Goal: Transaction & Acquisition: Purchase product/service

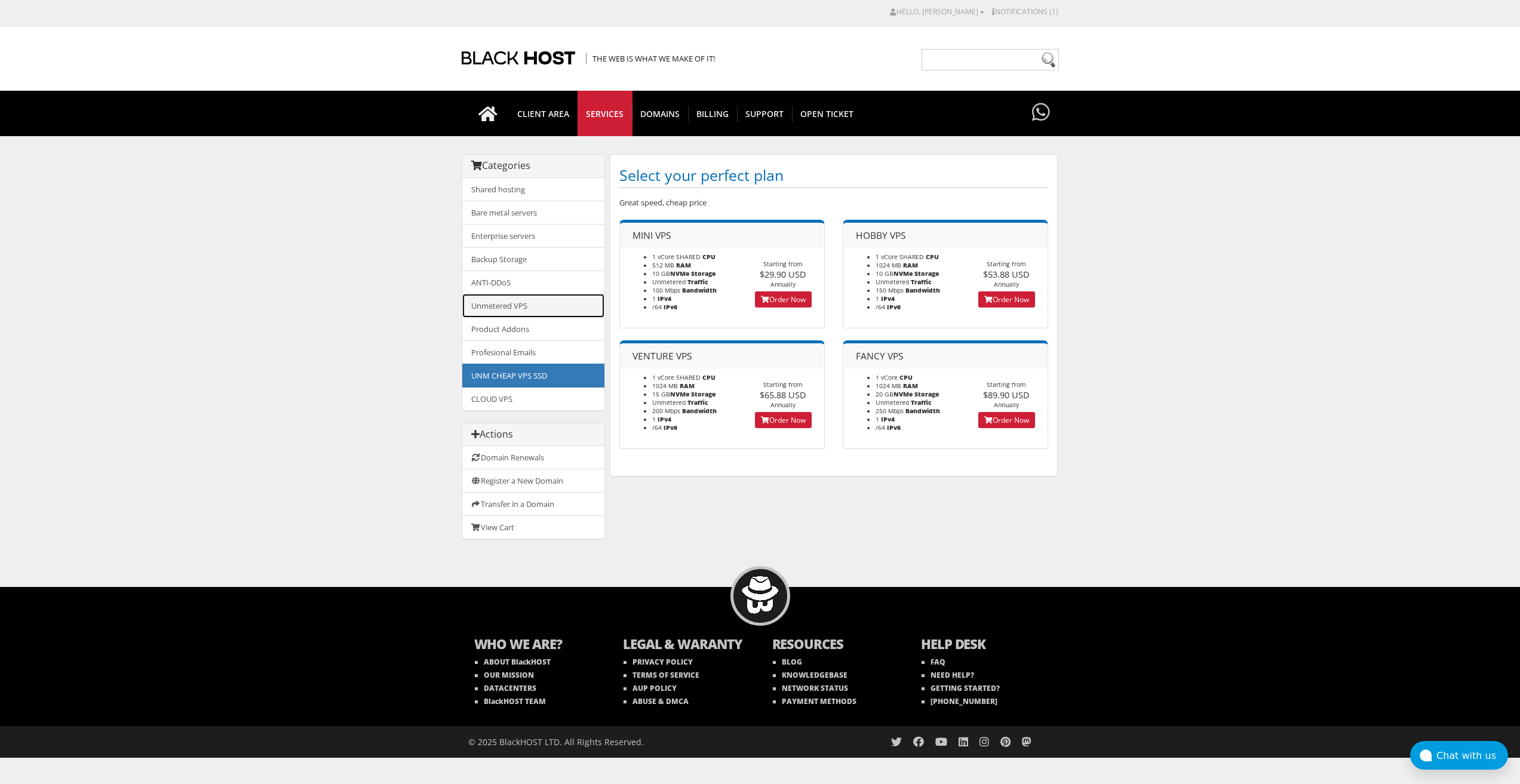
click at [540, 301] on link "Unmetered VPS" at bounding box center [533, 306] width 142 height 24
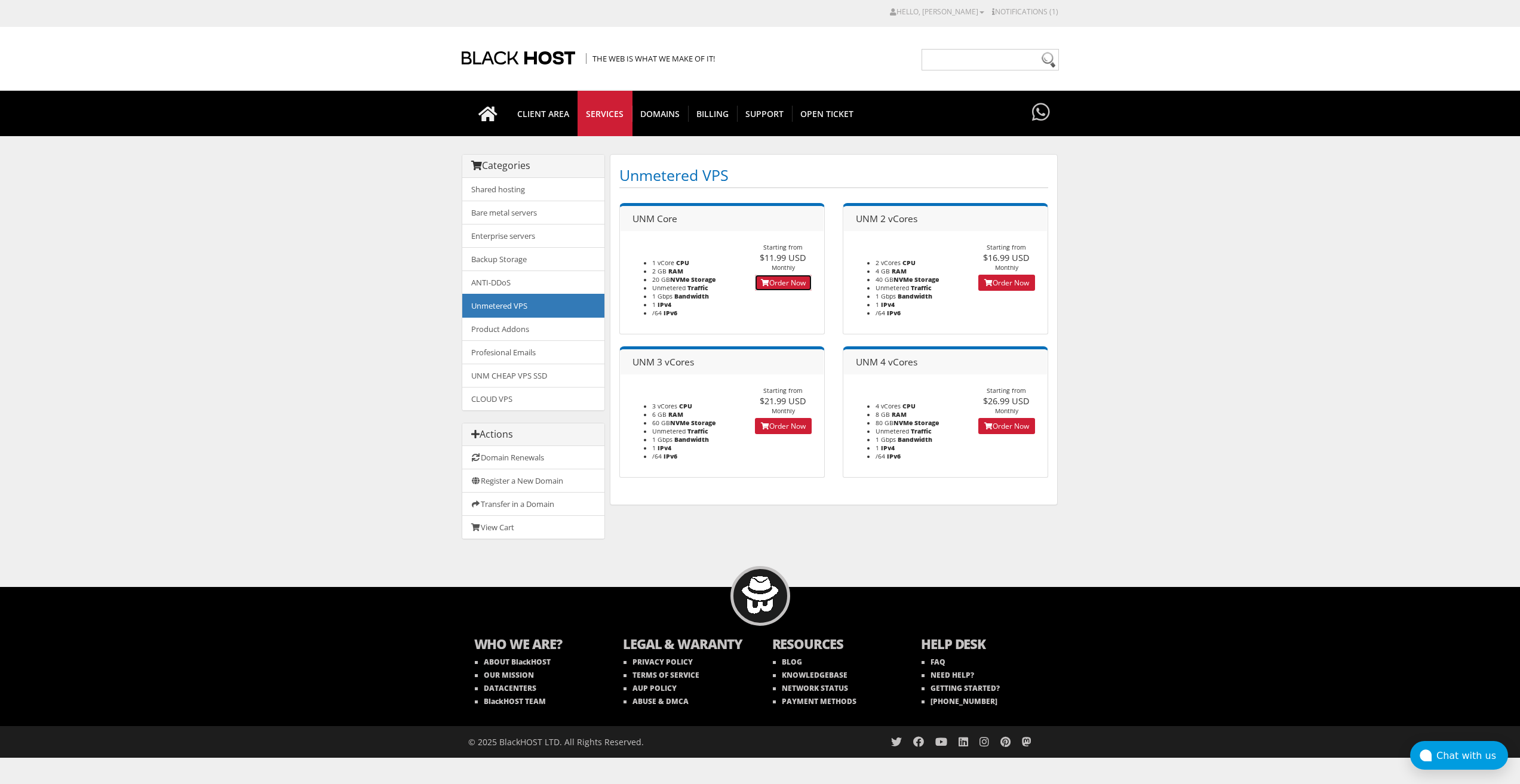
click at [776, 285] on link "Order Now" at bounding box center [783, 283] width 57 height 16
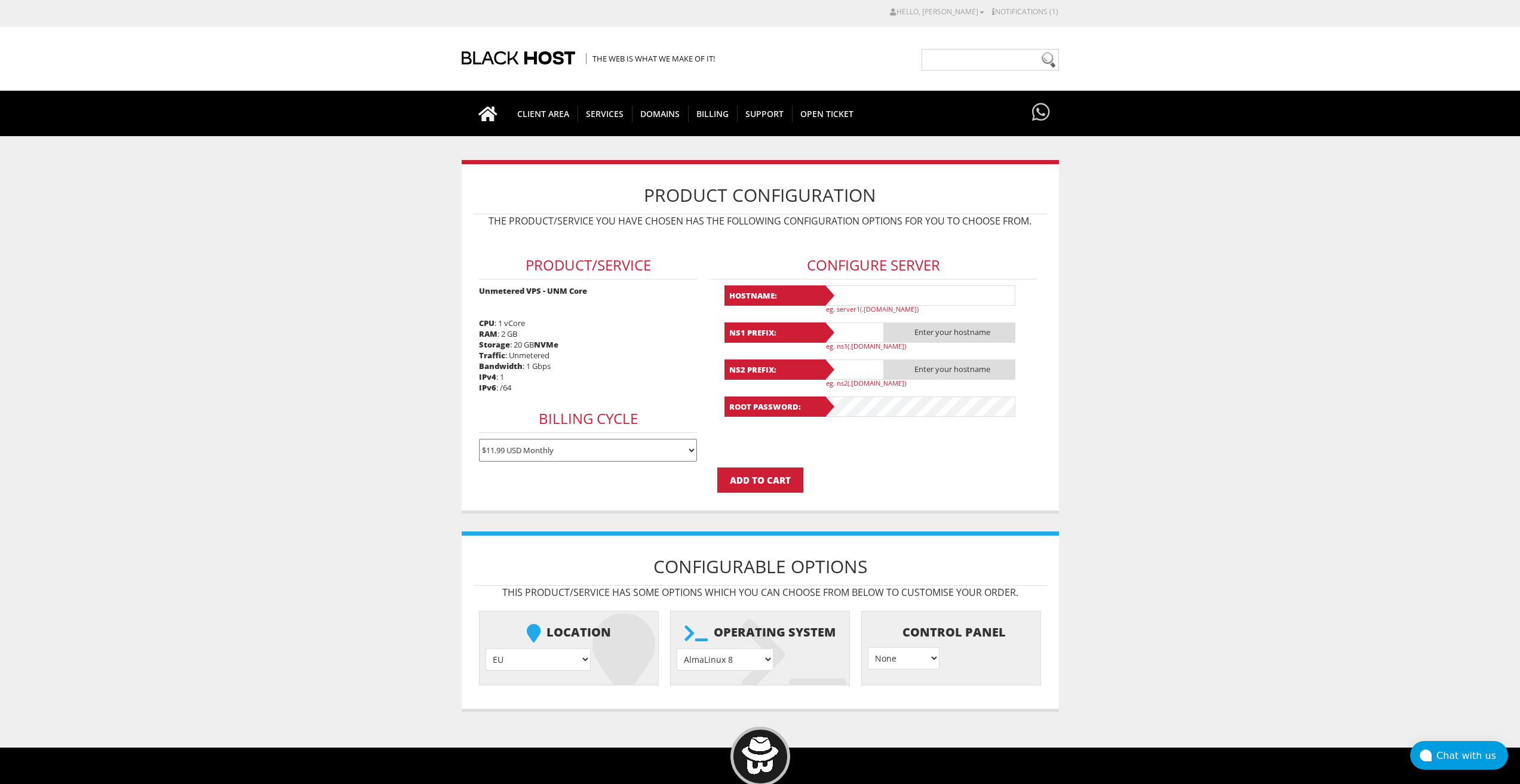
type input "lavandaaa88f@gmail.com"
click at [903, 295] on input "text" at bounding box center [919, 295] width 191 height 21
drag, startPoint x: 891, startPoint y: 300, endPoint x: 832, endPoint y: 298, distance: 59.0
click at [832, 298] on div "Hostname: lavanda16 eg. server1(.yourdomain.com)" at bounding box center [873, 299] width 299 height 28
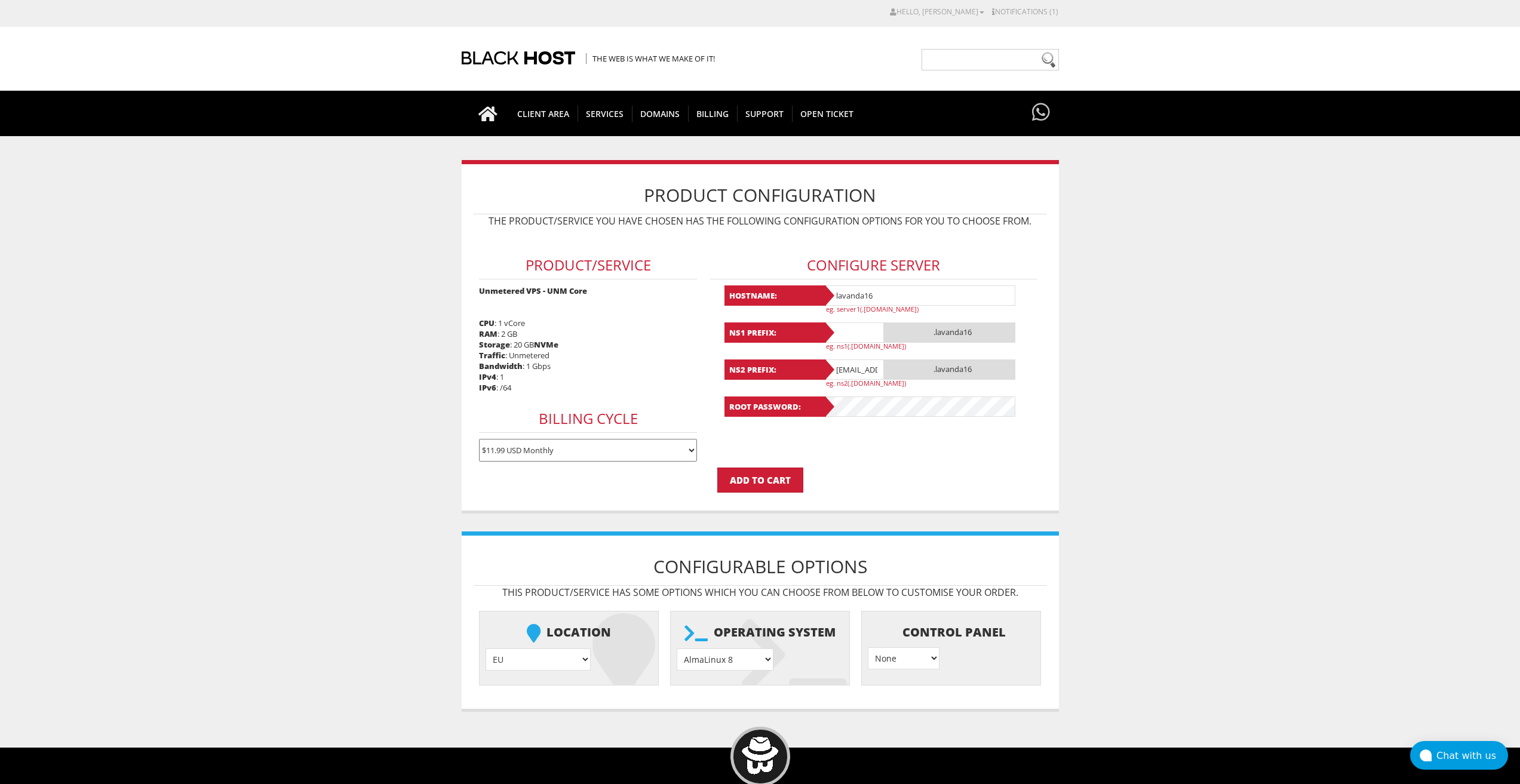
type input "lavanda16"
click at [845, 333] on input "text" at bounding box center [854, 332] width 60 height 21
paste input "lavanda16"
type input "lavanda16"
click at [858, 362] on input "lavandaaa88f@gmail.com" at bounding box center [854, 370] width 60 height 21
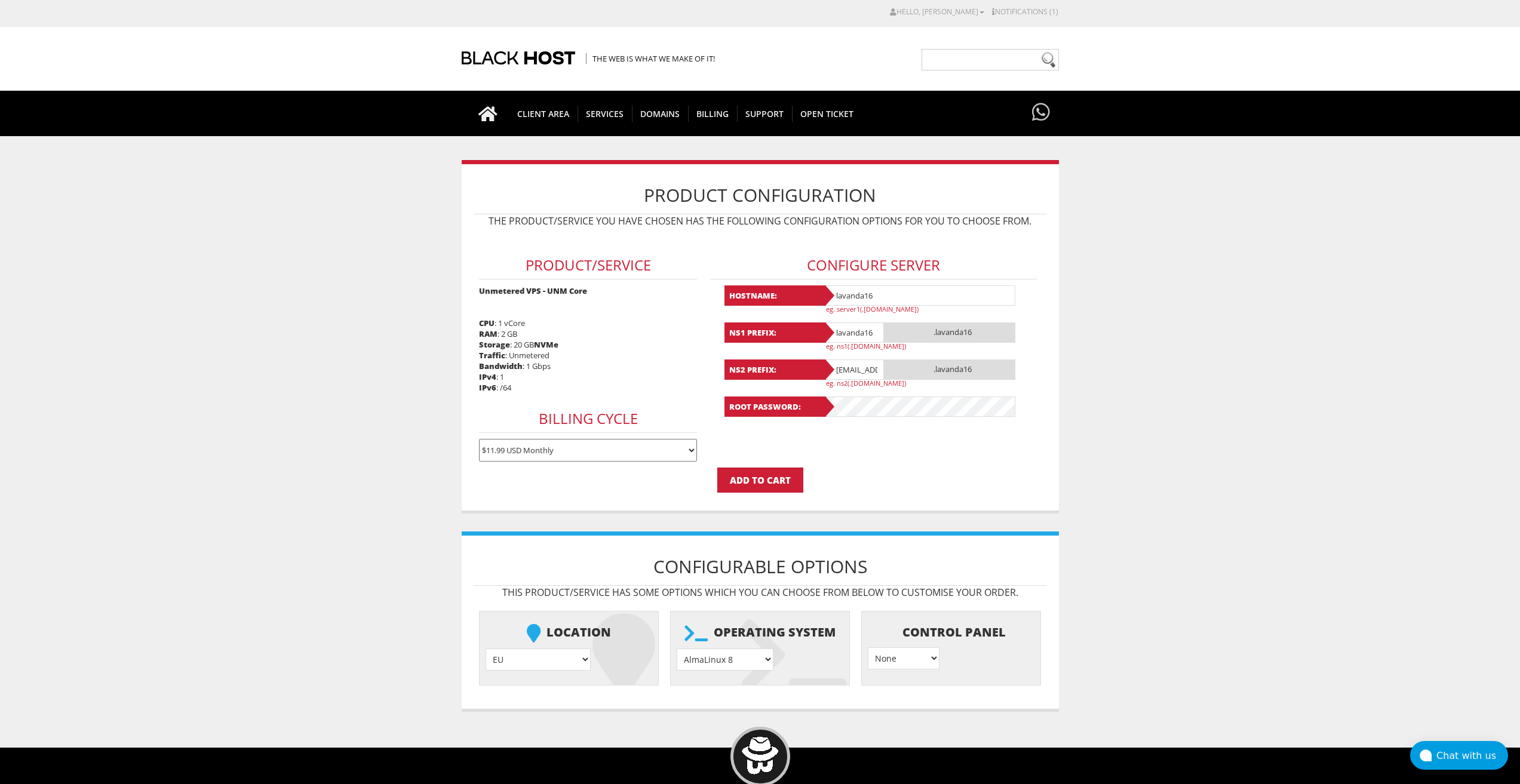
click at [858, 362] on input "lavandaaa88f@gmail.com" at bounding box center [854, 370] width 60 height 21
paste input "16"
type input "lavanda16"
click at [760, 479] on input "Add to Cart" at bounding box center [760, 480] width 86 height 25
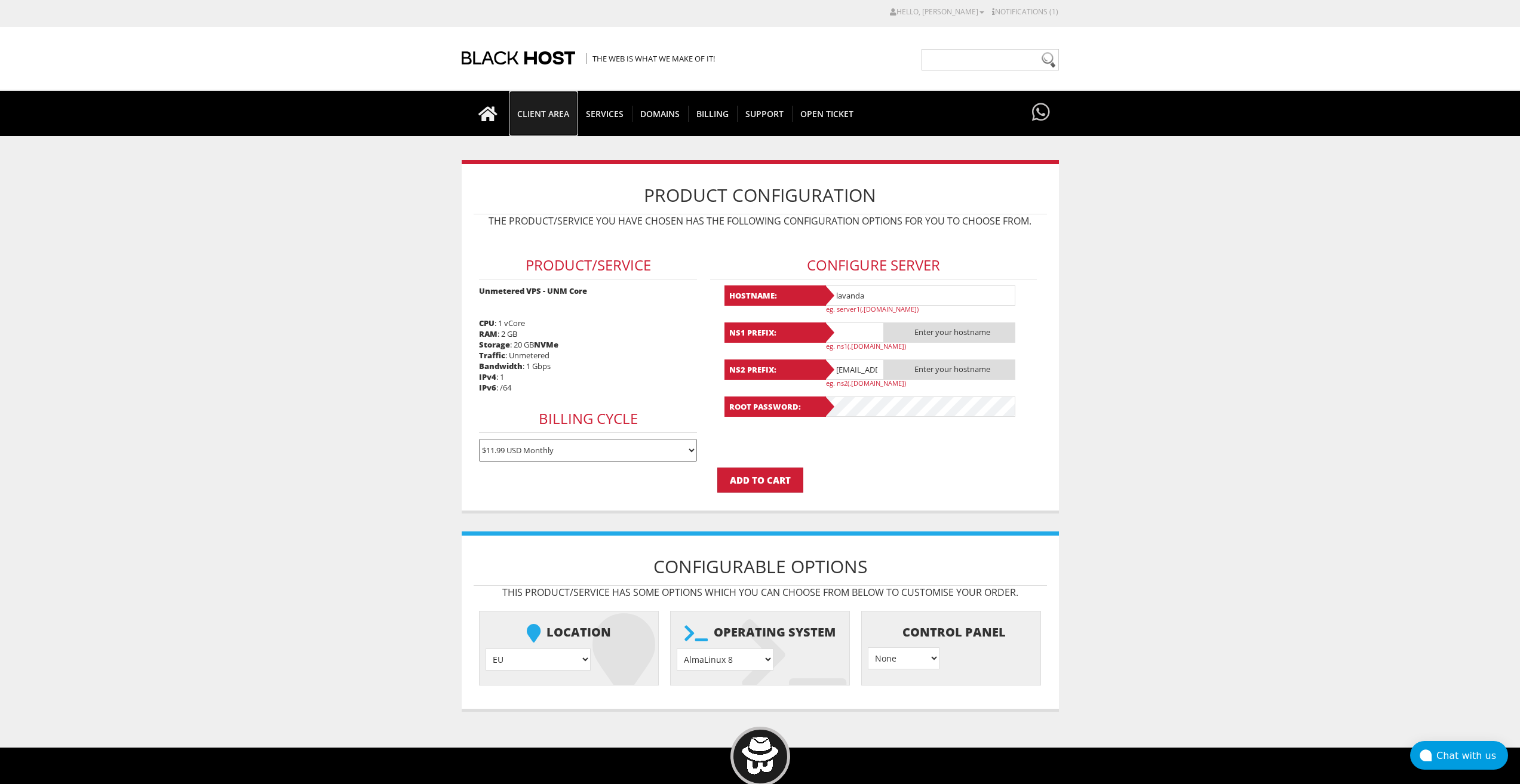
click at [533, 116] on span "CLIENT AREA" at bounding box center [543, 114] width 69 height 16
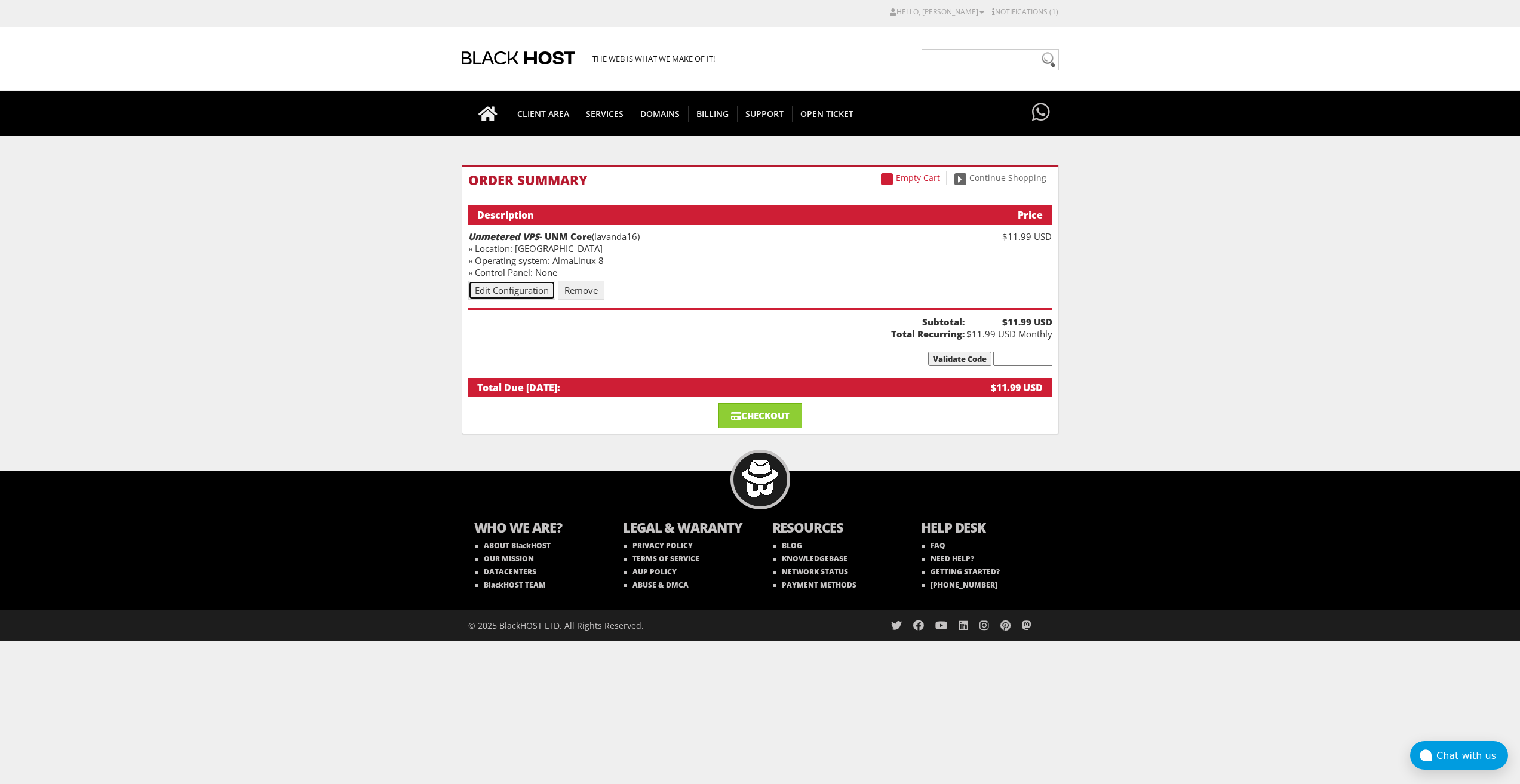
click at [511, 295] on link "Edit Configuration" at bounding box center [512, 290] width 87 height 19
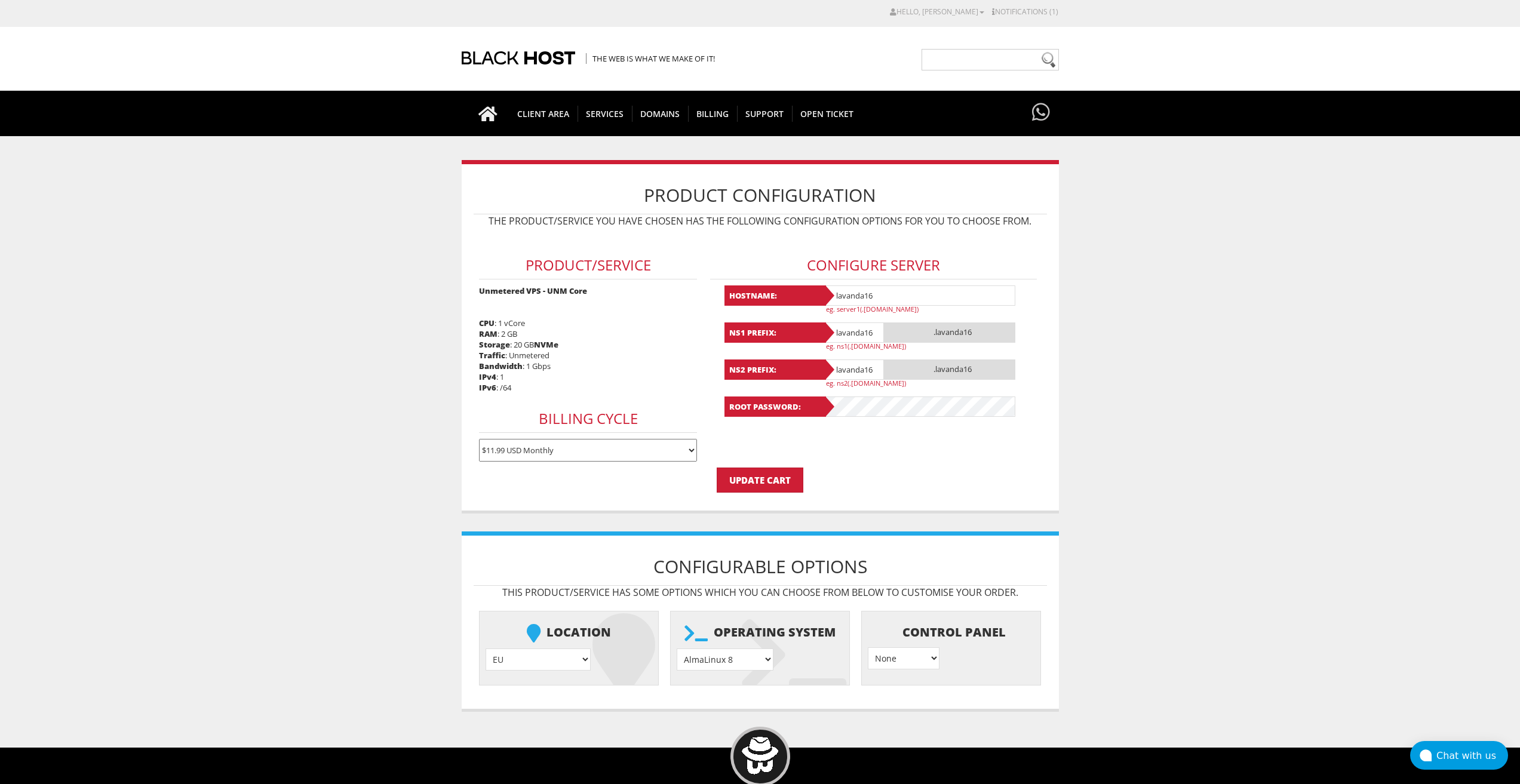
click at [757, 653] on select "AlmaLinux 8 } AlmaLinux 9 } AlmaLinux 10 } Rocky Linux 8 } Rocky Linux 9 } Cent…" at bounding box center [724, 659] width 96 height 22
select select "1208"
click at [677, 648] on select "AlmaLinux 8 } AlmaLinux 9 } AlmaLinux 10 } Rocky Linux 8 } Rocky Linux 9 } Cent…" at bounding box center [724, 659] width 96 height 22
click at [541, 650] on select "EU } [GEOGRAPHIC_DATA] } [GEOGRAPHIC_DATA] } [GEOGRAPHIC_DATA] } [GEOGRAPHIC_DA…" at bounding box center [538, 659] width 105 height 22
drag, startPoint x: 605, startPoint y: 653, endPoint x: 697, endPoint y: 660, distance: 92.3
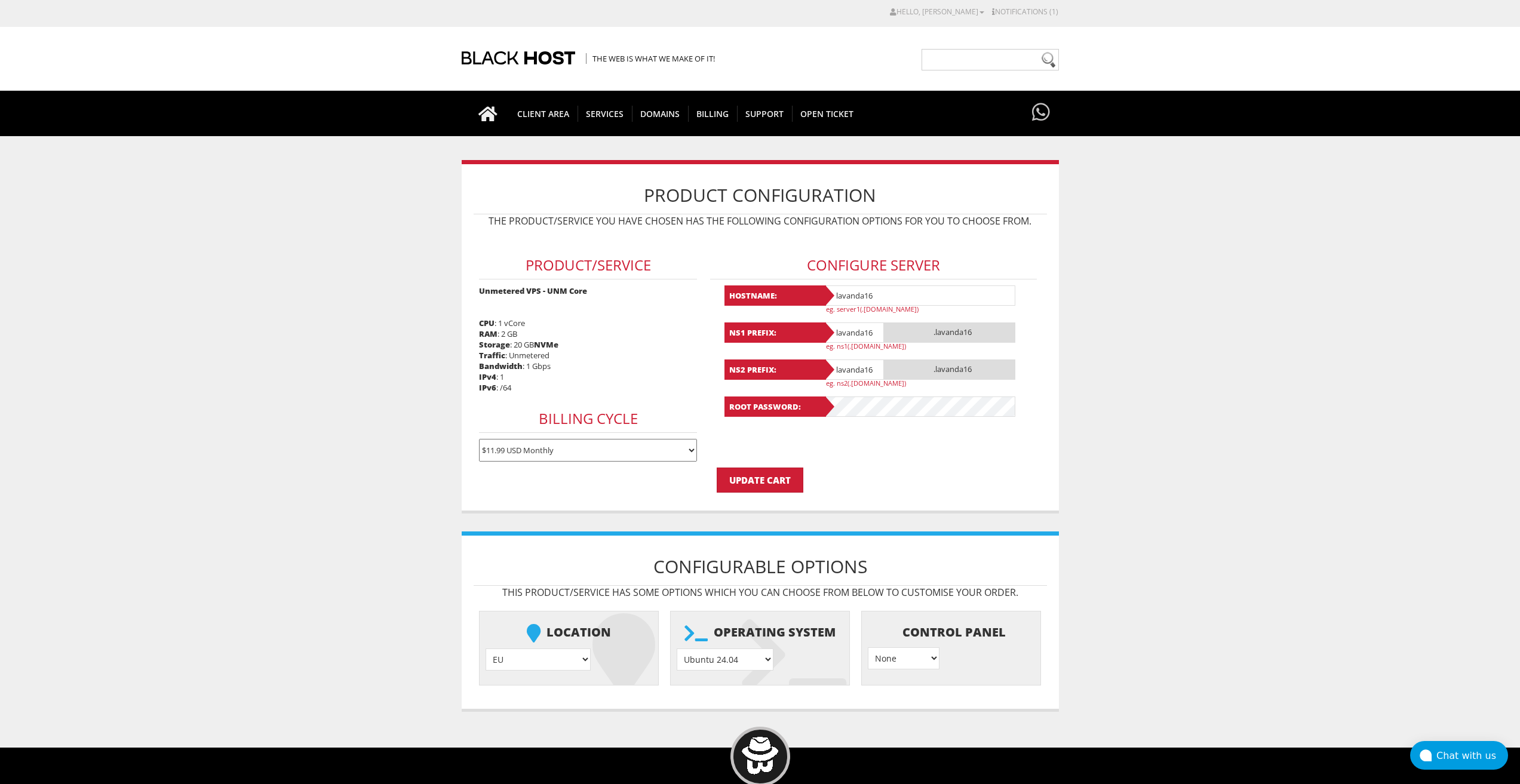
click at [605, 653] on icon at bounding box center [624, 655] width 63 height 84
click at [941, 660] on li "Control Panel None } Virtualmin } Cpanel } DirectAdmin } + $" at bounding box center [951, 648] width 180 height 74
click at [929, 660] on select "None } Virtualmin } Cpanel } DirectAdmin }" at bounding box center [904, 658] width 72 height 22
click at [934, 657] on select "None } Virtualmin } Cpanel } DirectAdmin }" at bounding box center [904, 658] width 72 height 22
click at [783, 478] on input "Update Cart" at bounding box center [760, 480] width 86 height 25
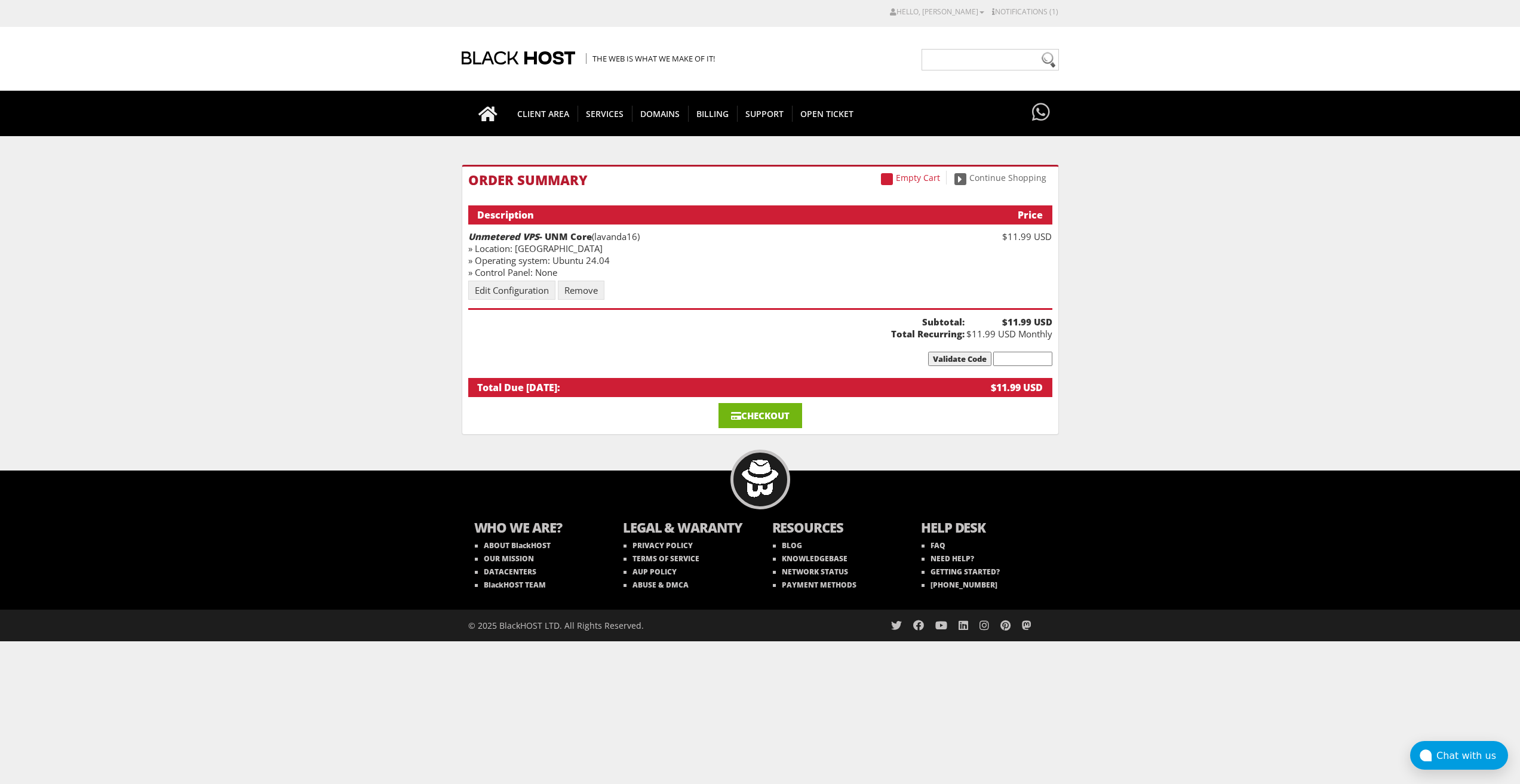
click at [747, 413] on link "Checkout" at bounding box center [760, 416] width 84 height 25
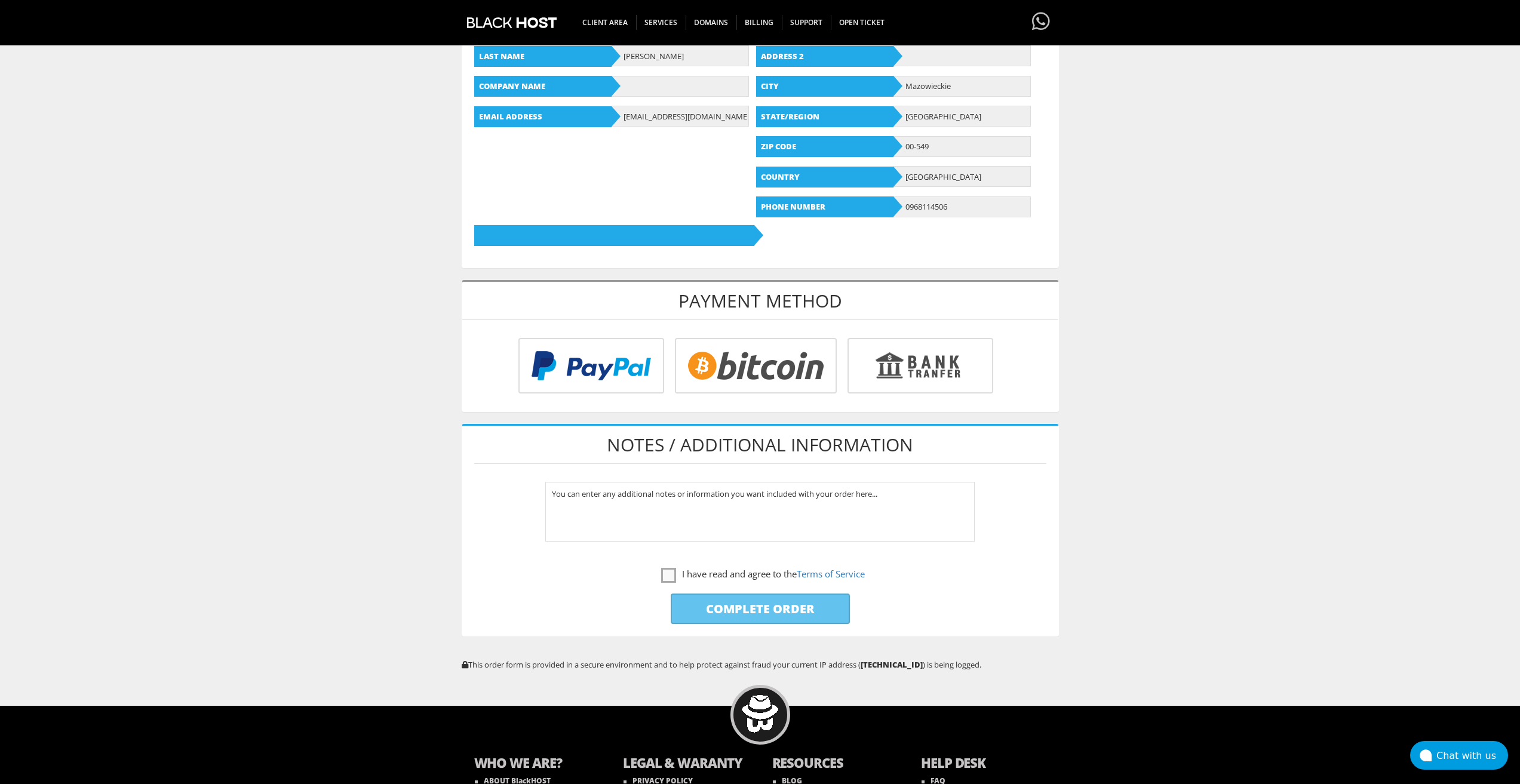
scroll to position [299, 0]
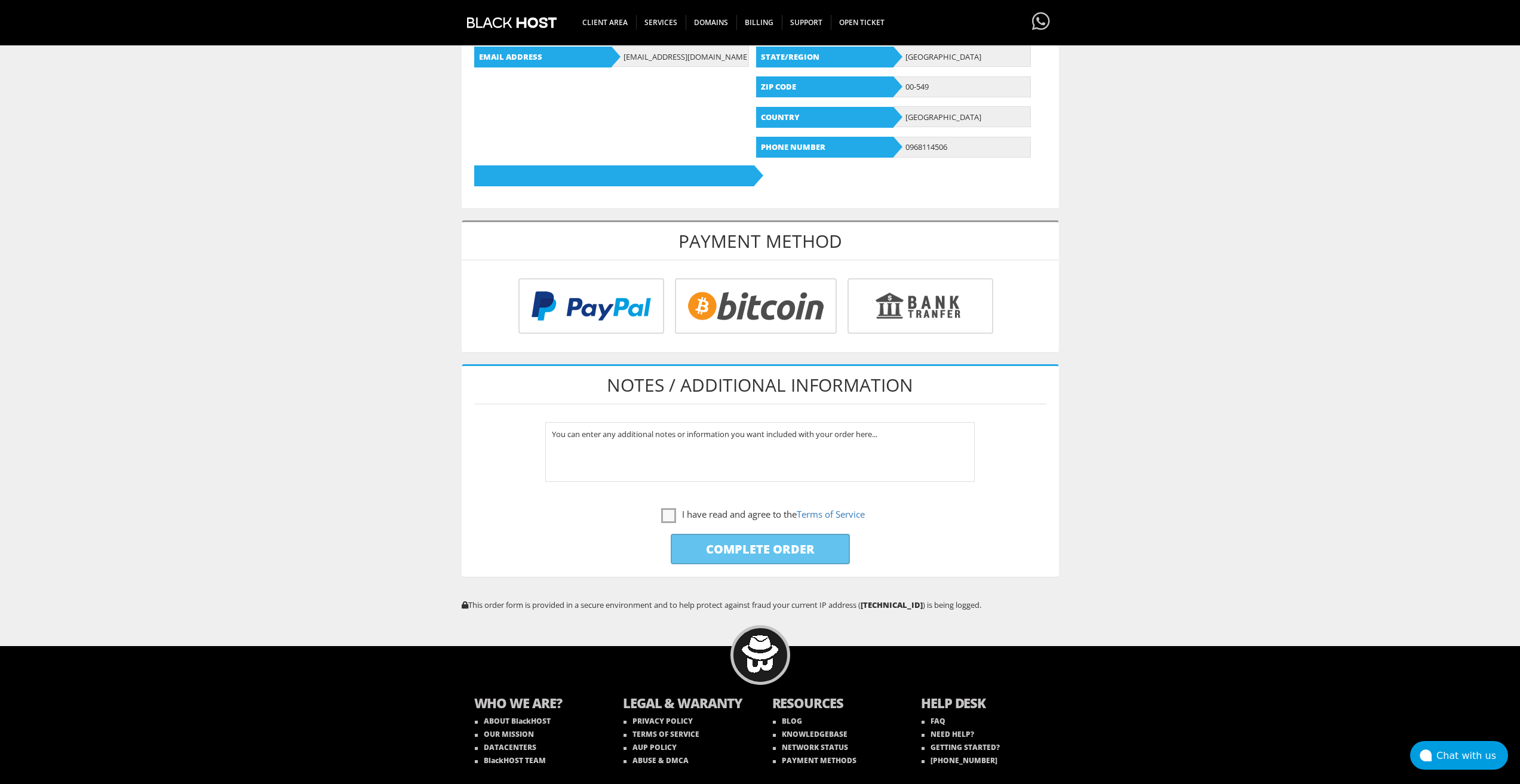
type input "[EMAIL_ADDRESS][DOMAIN_NAME]"
click at [668, 505] on div "I have read and agree to the Terms of Service" at bounding box center [760, 506] width 572 height 32
click at [668, 513] on label "I have read and agree to the Terms of Service" at bounding box center [763, 514] width 204 height 15
checkbox input "true"
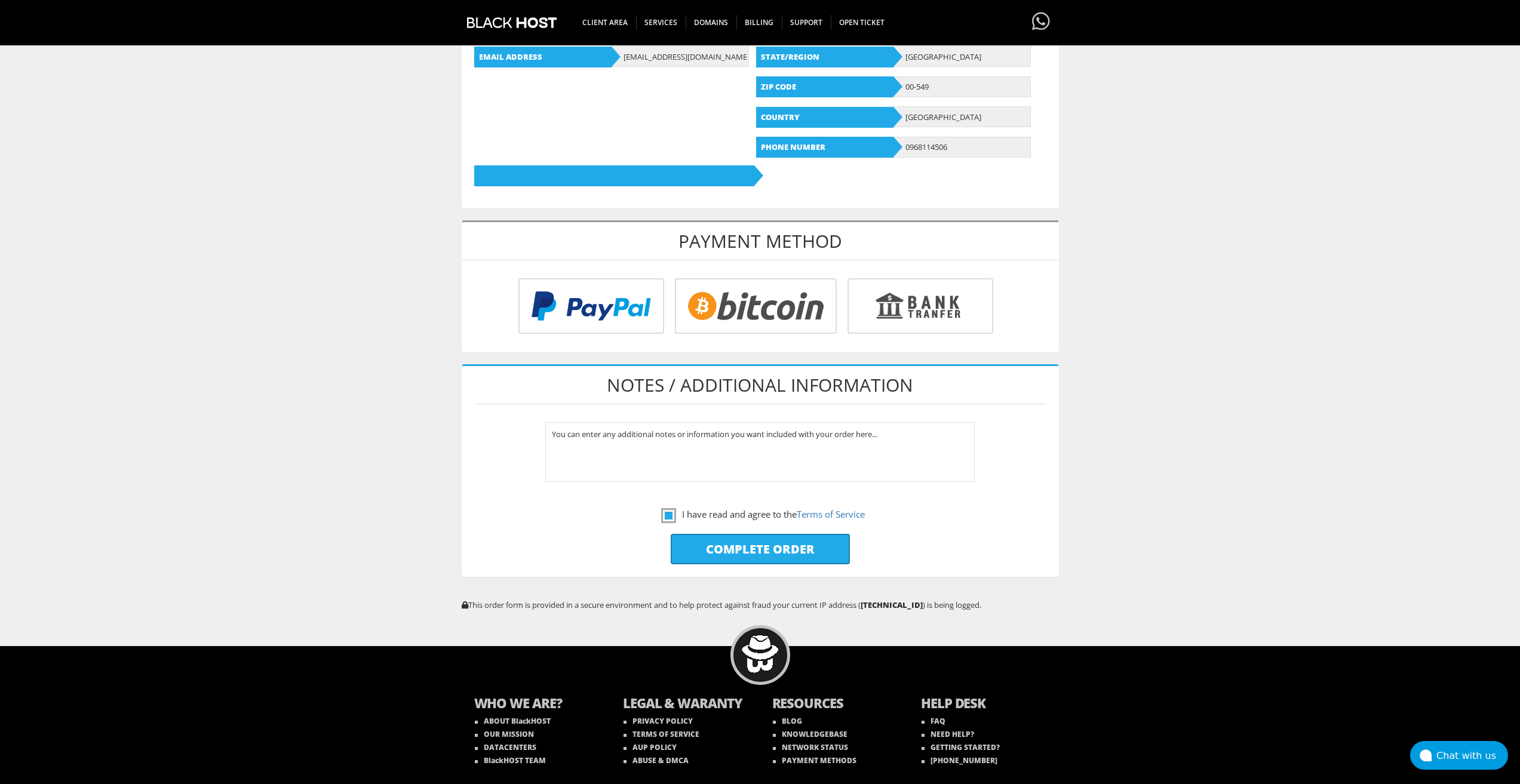
click at [749, 553] on input "Complete Order" at bounding box center [760, 549] width 179 height 31
type input "Please Wait..."
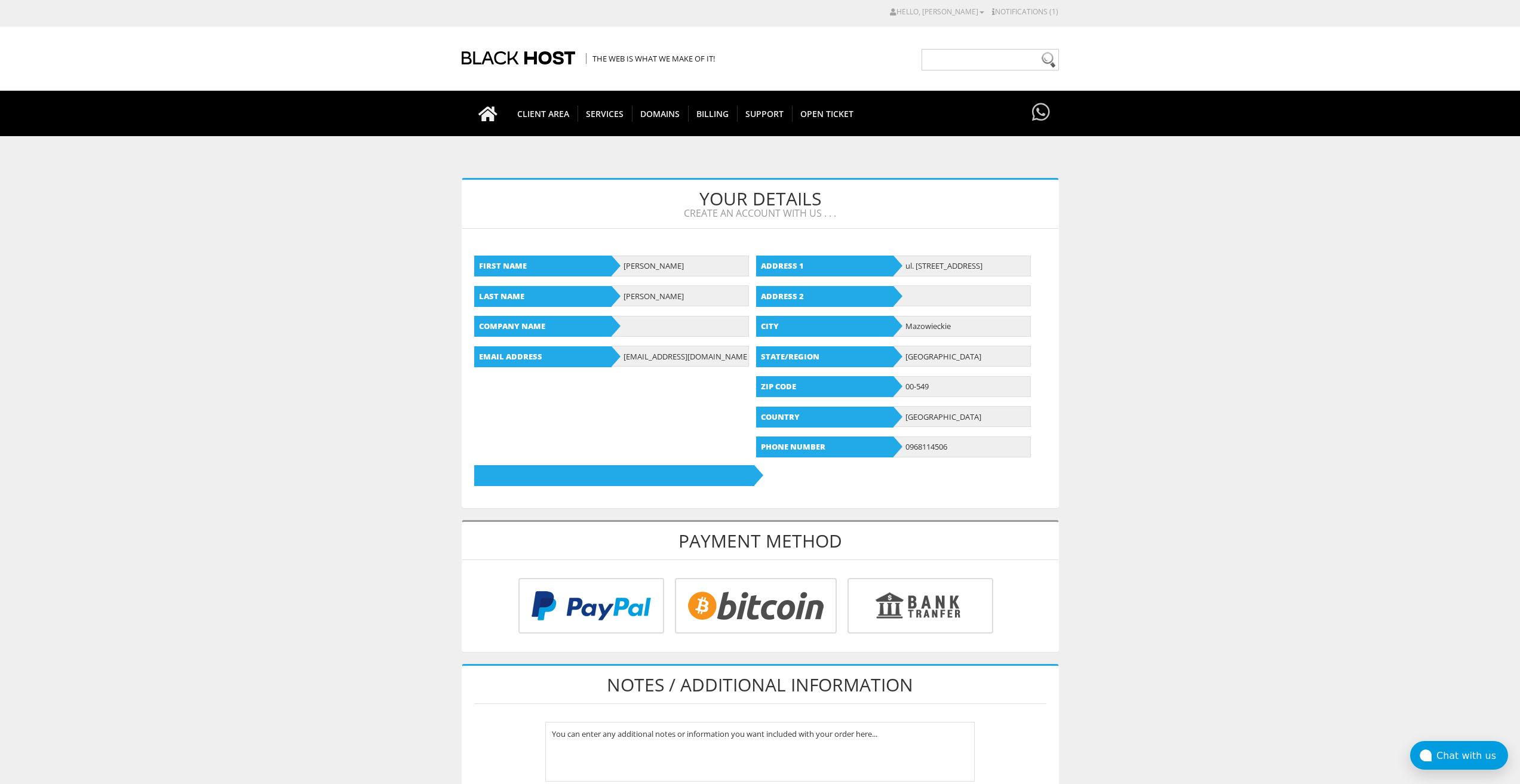
scroll to position [179, 0]
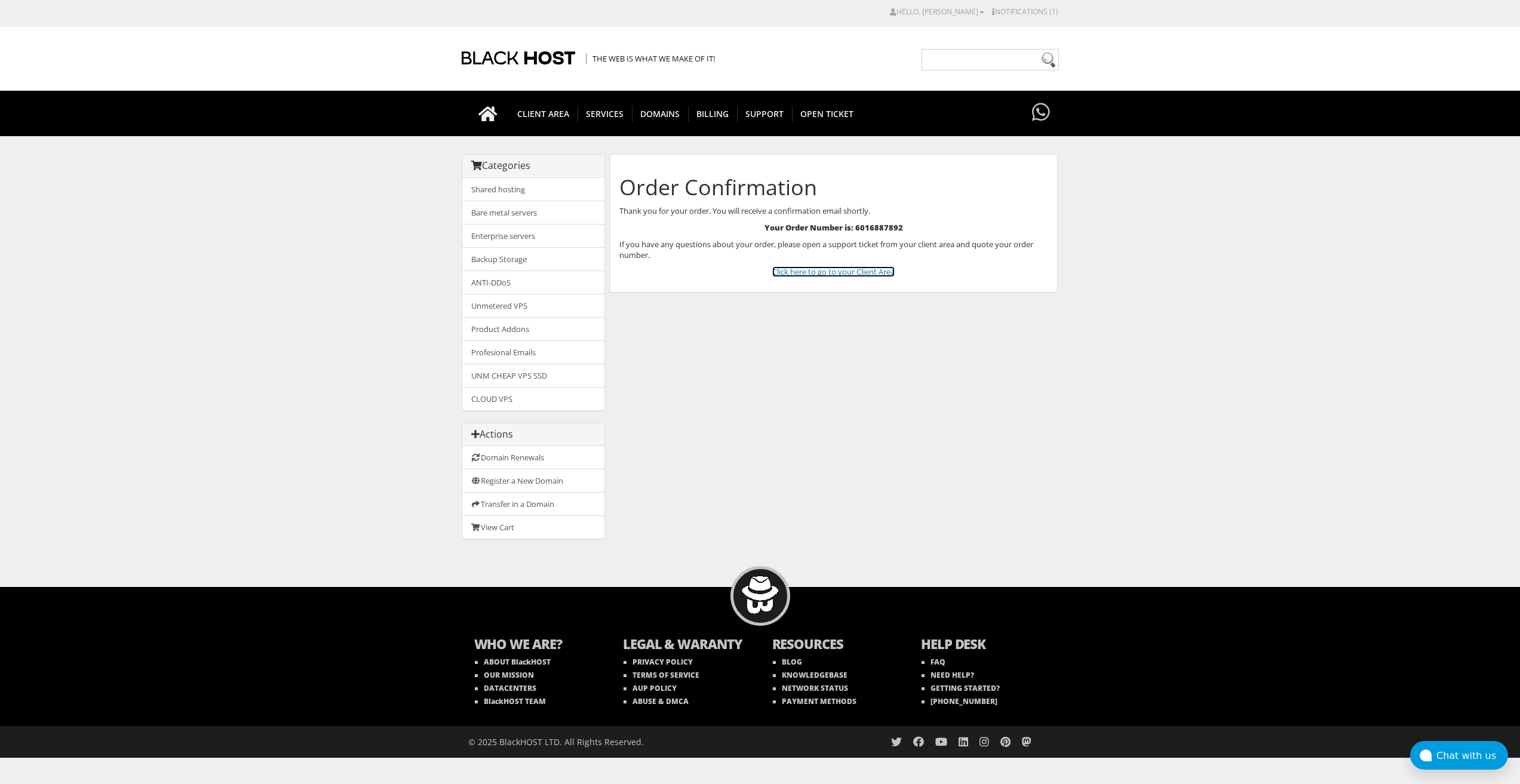
click at [815, 273] on link "Click here to go to your Client Area" at bounding box center [834, 272] width 122 height 11
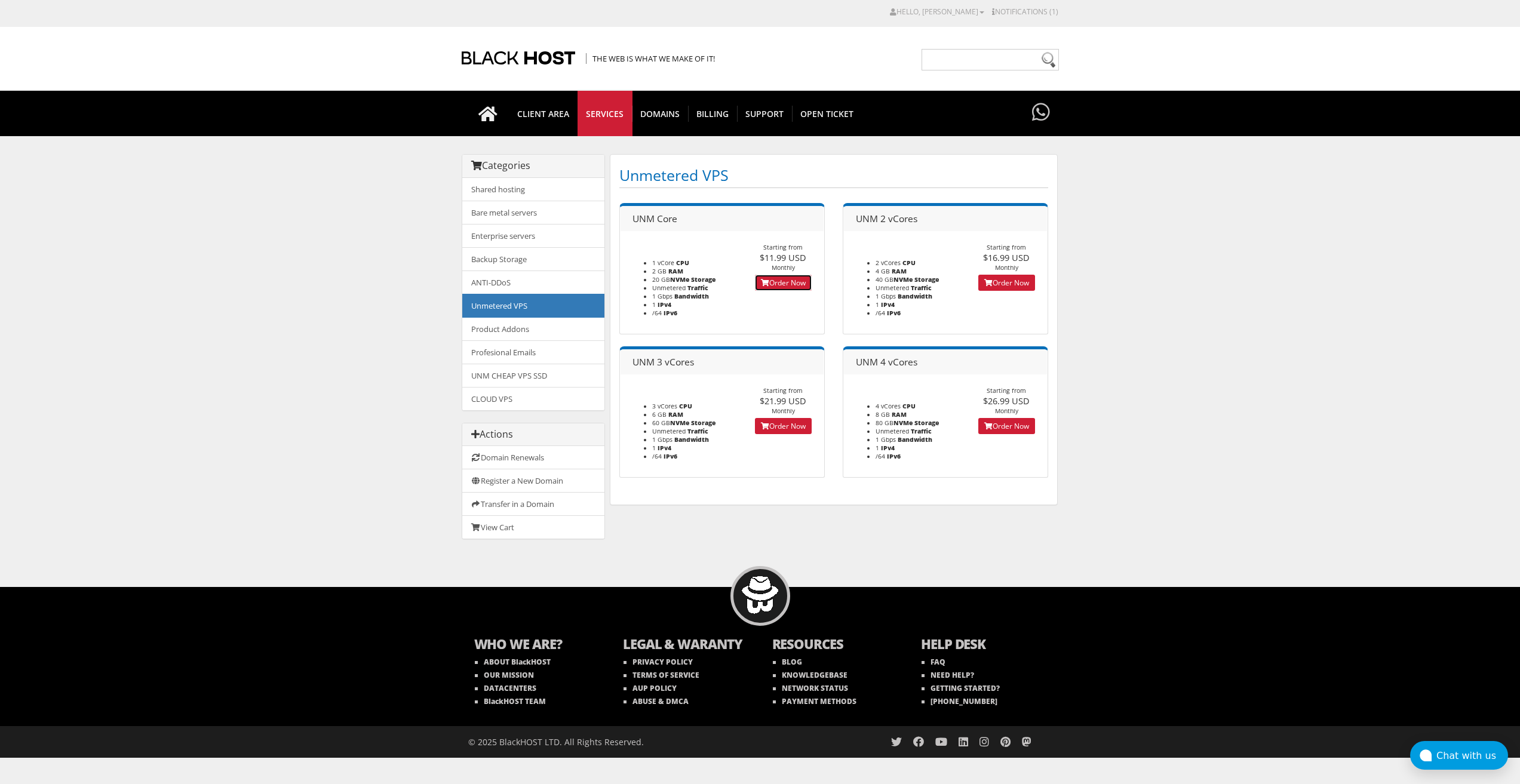
click at [761, 279] on icon at bounding box center [765, 283] width 9 height 7
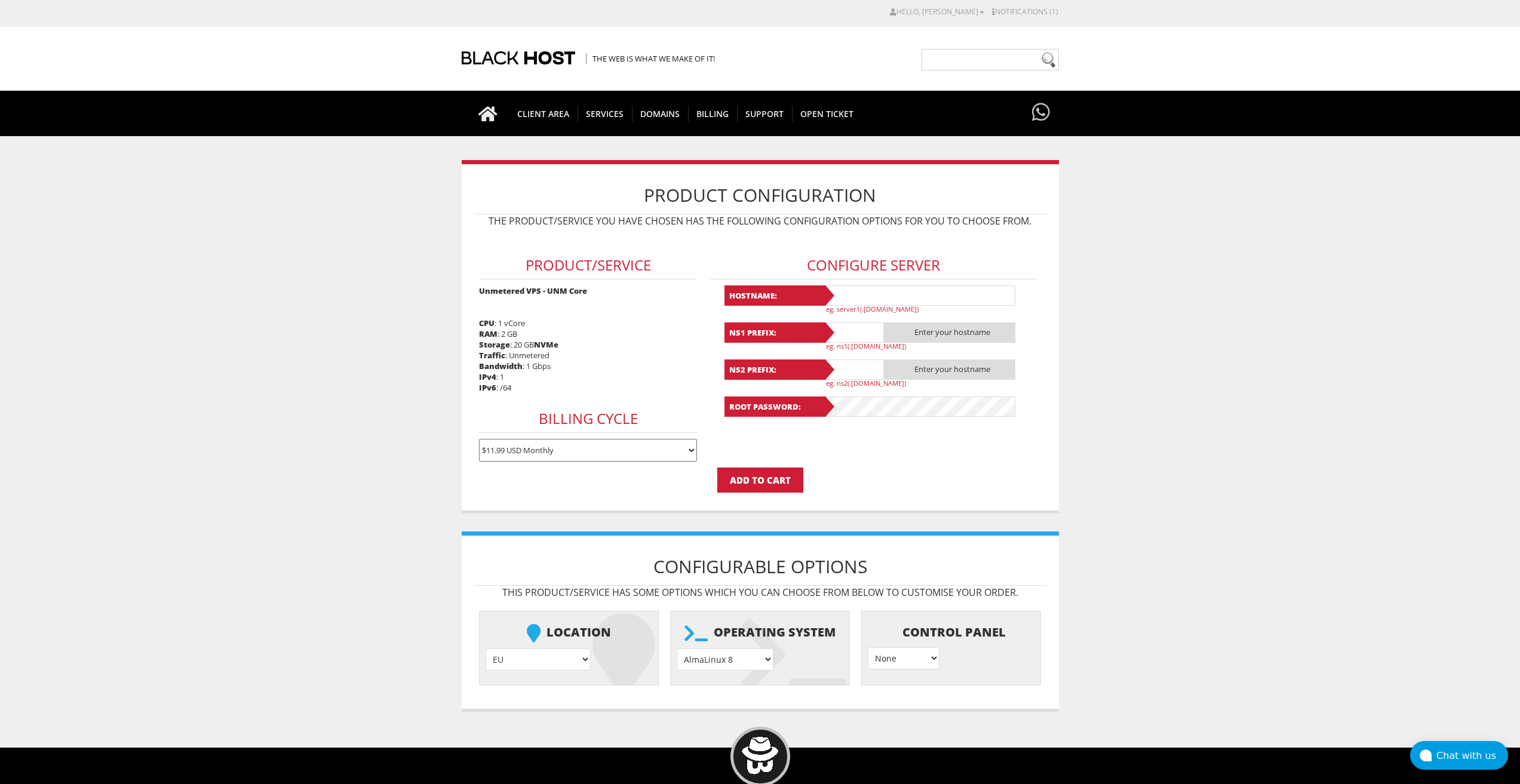
type input "[EMAIL_ADDRESS][DOMAIN_NAME]"
click at [746, 659] on select "AlmaLinux 8 } AlmaLinux 9 } AlmaLinux 10 } Rocky Linux 8 } Rocky Linux 9 } Cent…" at bounding box center [724, 659] width 96 height 22
select select "1208"
click at [677, 648] on select "AlmaLinux 8 } AlmaLinux 9 } AlmaLinux 10 } Rocky Linux 8 } Rocky Linux 9 } Cent…" at bounding box center [724, 659] width 96 height 22
click at [882, 289] on input "text" at bounding box center [919, 295] width 191 height 21
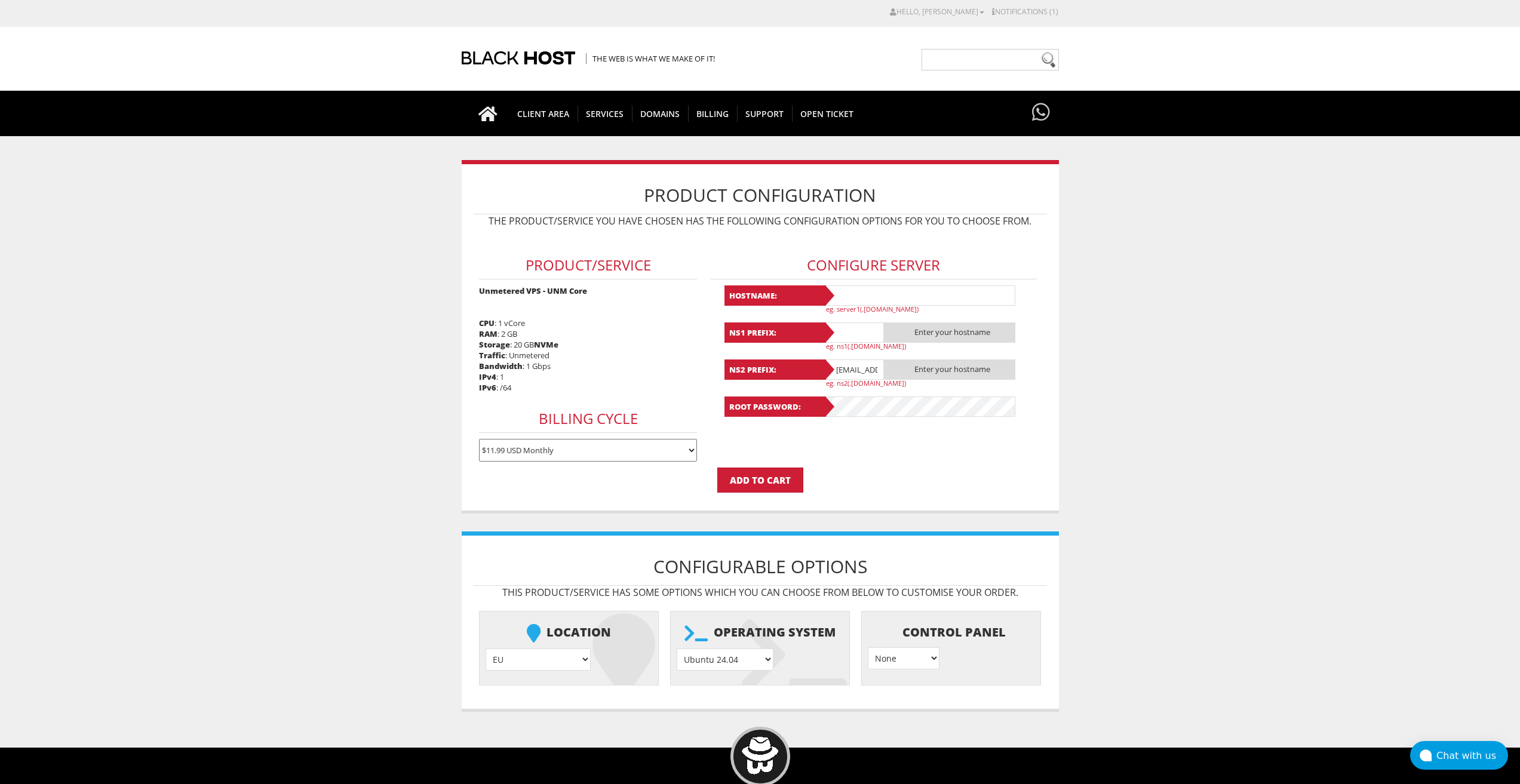
paste input "lavanda16"
drag, startPoint x: 873, startPoint y: 293, endPoint x: 816, endPoint y: 297, distance: 57.1
click at [816, 297] on div "Hostname: lavanda17 eg. server1(.yourdomain.com)" at bounding box center [873, 299] width 299 height 28
type input "lavanda17"
click at [840, 330] on input "text" at bounding box center [854, 332] width 60 height 21
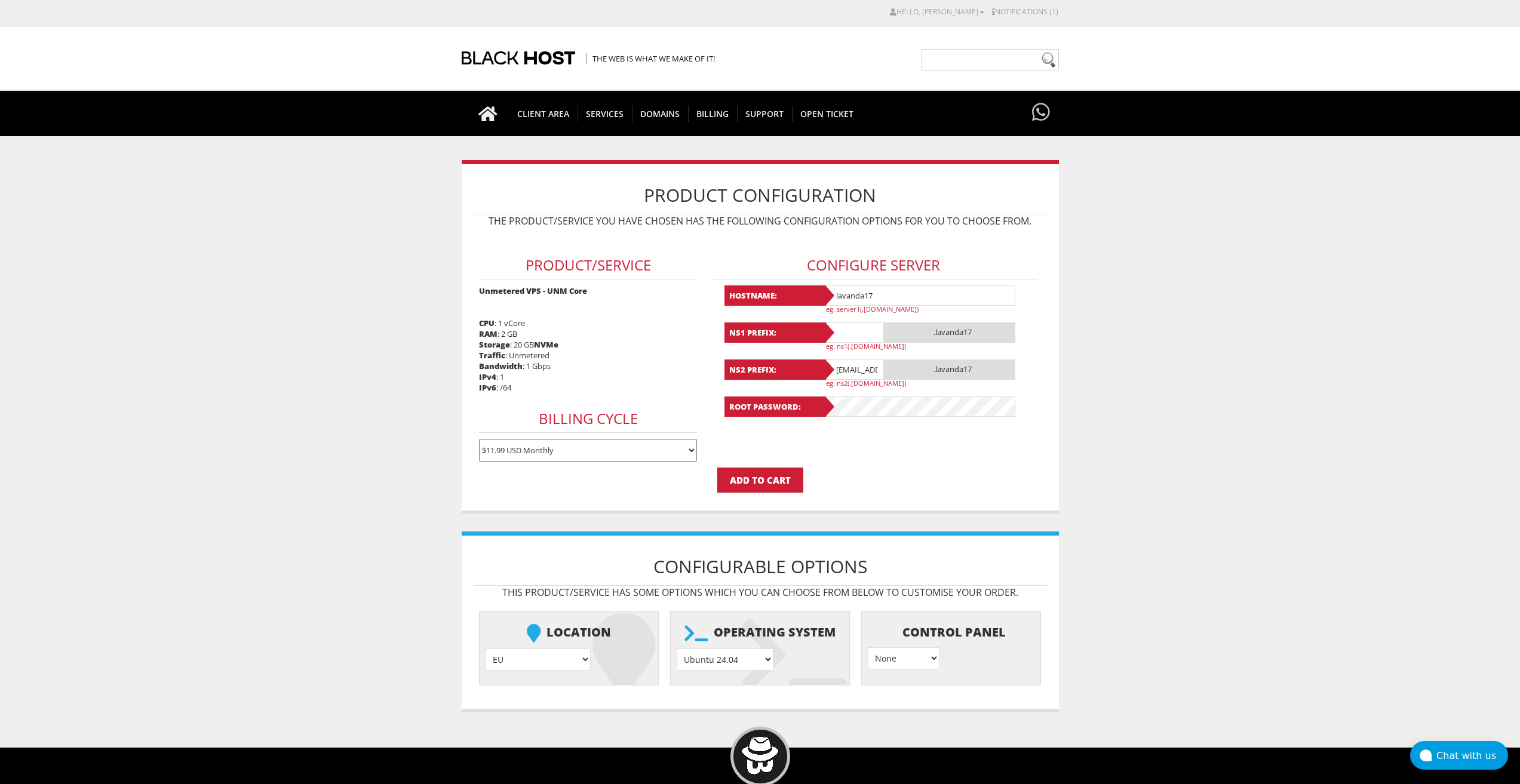
paste input "lavanda17"
type input "lavanda17"
click at [851, 361] on input "lavandaaa88f@gmail.com" at bounding box center [854, 370] width 60 height 21
paste input "17"
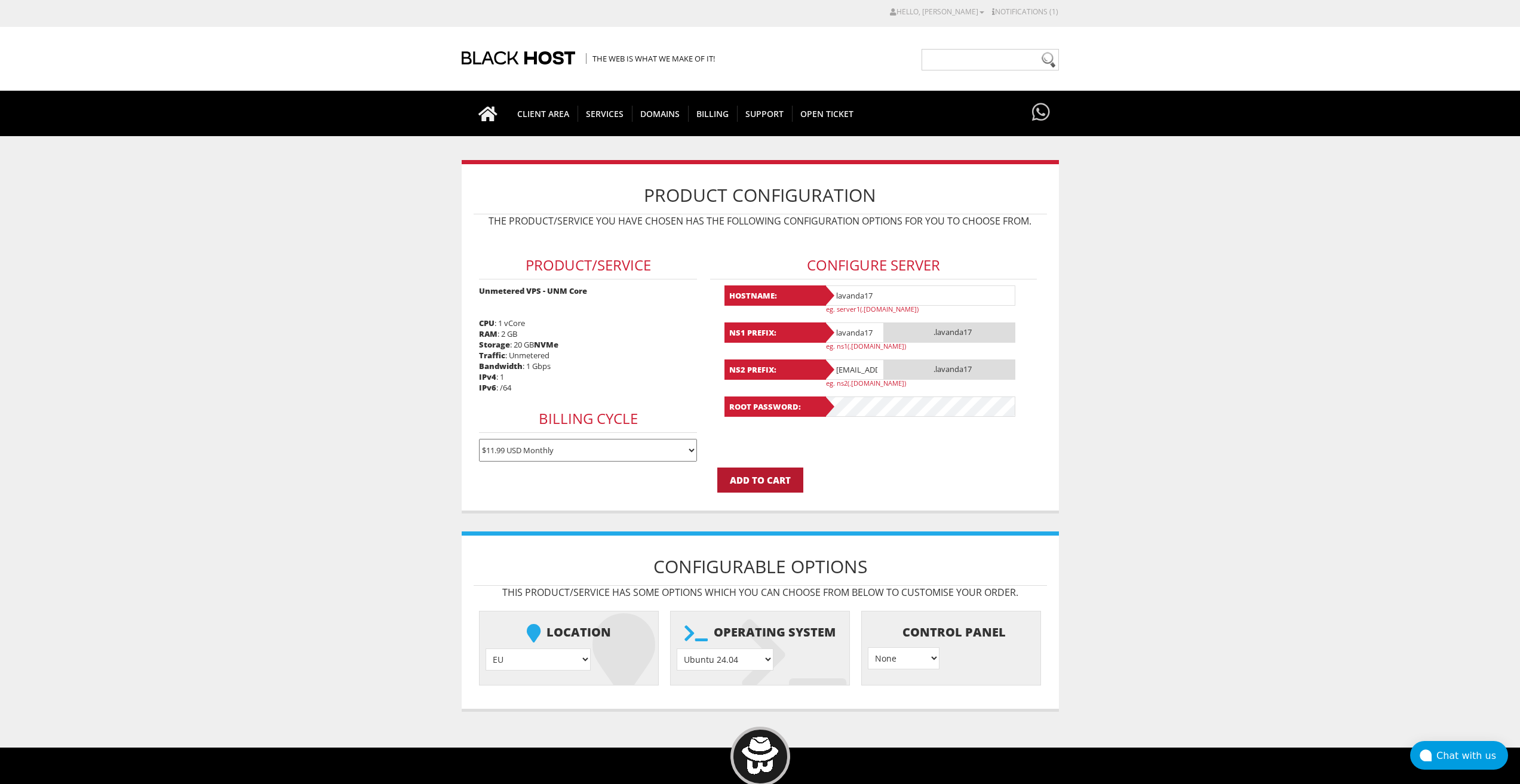
click at [792, 476] on input "Add to Cart" at bounding box center [760, 480] width 86 height 25
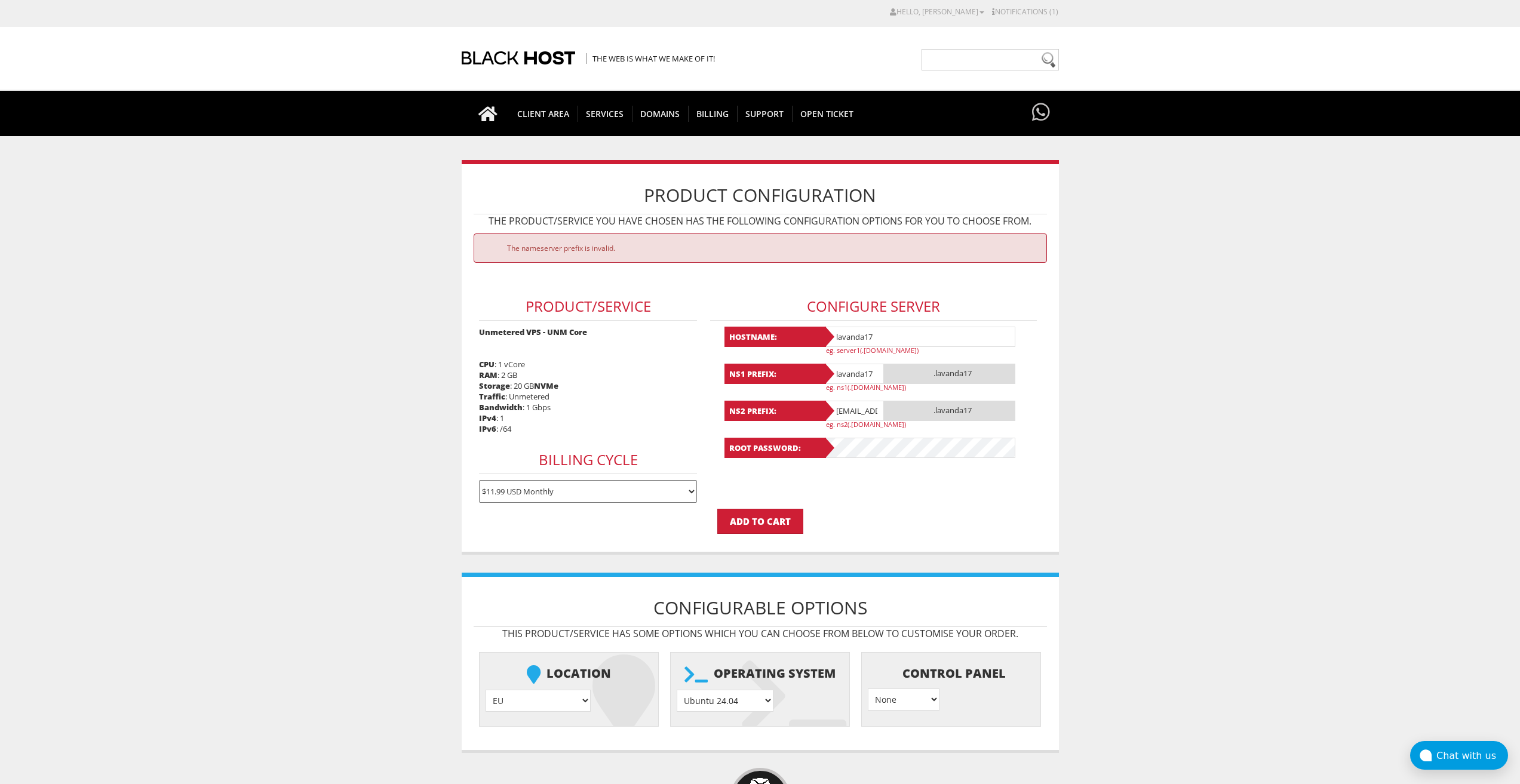
scroll to position [0, 40]
drag, startPoint x: 873, startPoint y: 412, endPoint x: 883, endPoint y: 411, distance: 10.0
click at [915, 413] on div "NS2 Prefix: lavanda17@gmail.com .lavanda17 eg. ns2(.yourdomain.com)" at bounding box center [873, 415] width 299 height 28
click at [843, 414] on input "lavanda17@gmail.com" at bounding box center [854, 411] width 60 height 21
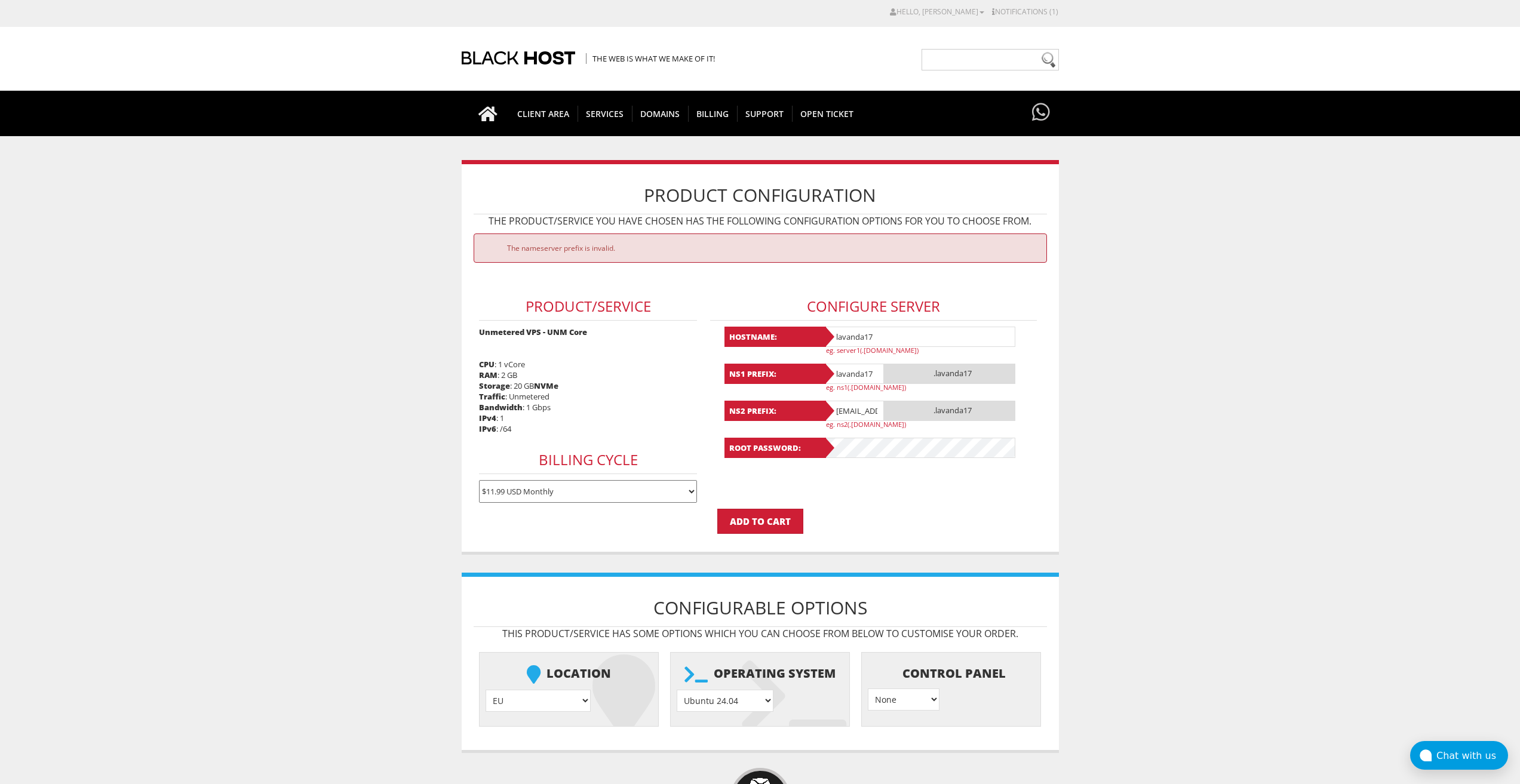
click at [843, 414] on input "lavanda17@gmail.com" at bounding box center [854, 411] width 60 height 21
paste input "text"
type input "lavanda17"
click at [866, 482] on form "The nameserver prefix is invalid. Product/Service Unmetered VPS - UNM Core CPU …" at bounding box center [760, 384] width 573 height 301
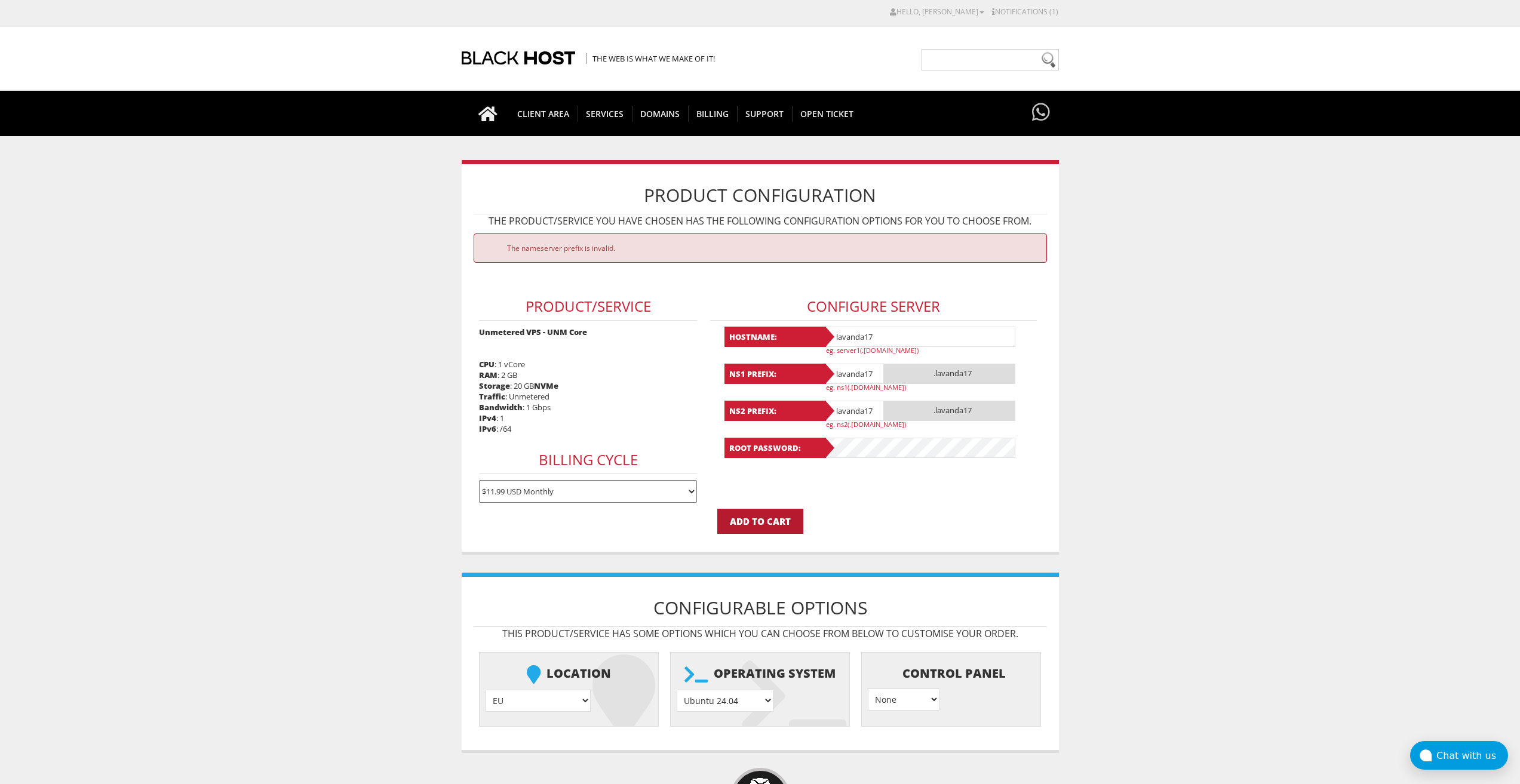
click at [791, 513] on input "Add to Cart" at bounding box center [760, 521] width 86 height 25
click at [790, 518] on input "Add to Cart" at bounding box center [760, 521] width 86 height 25
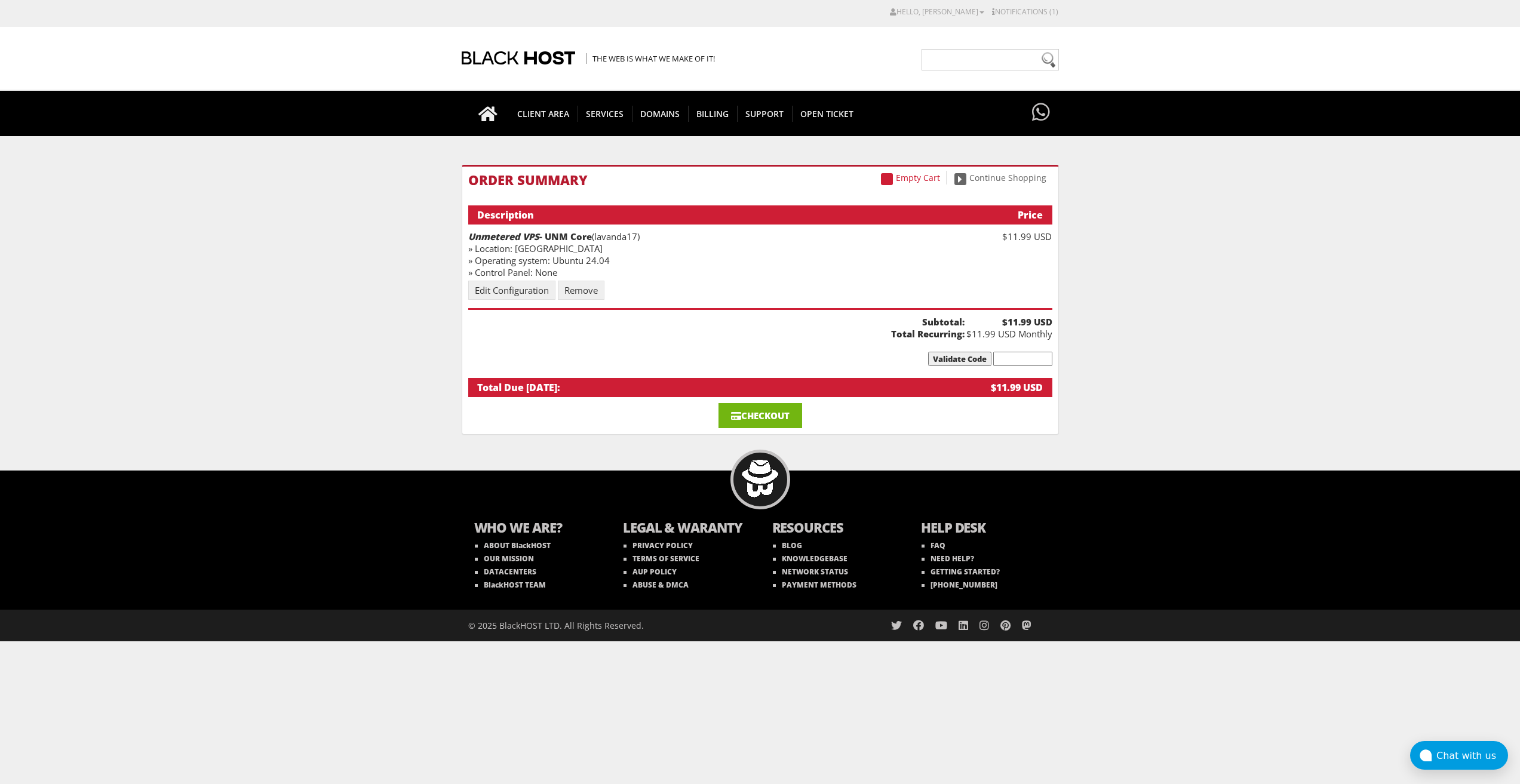
click at [753, 411] on link "Checkout" at bounding box center [760, 416] width 84 height 25
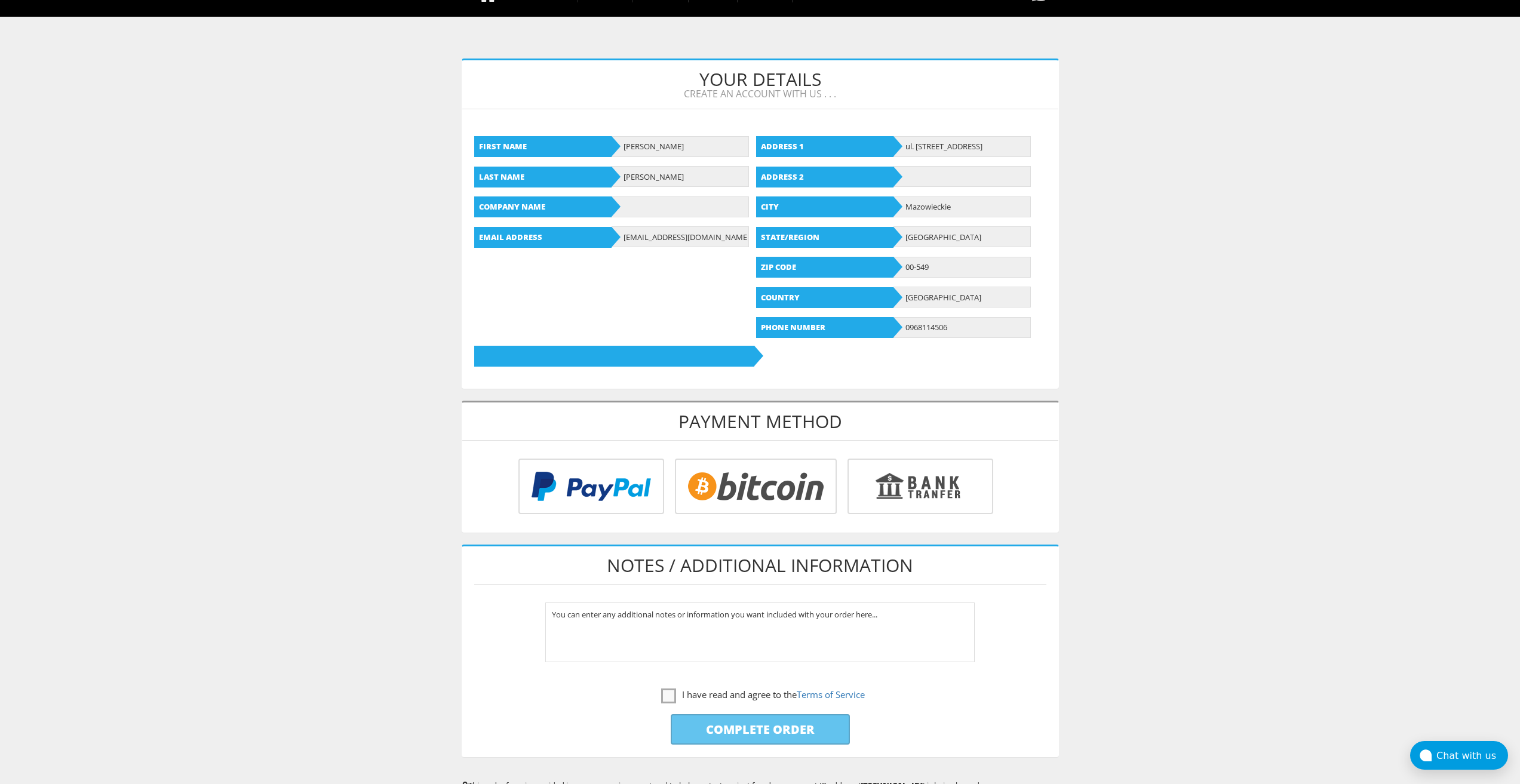
scroll to position [299, 0]
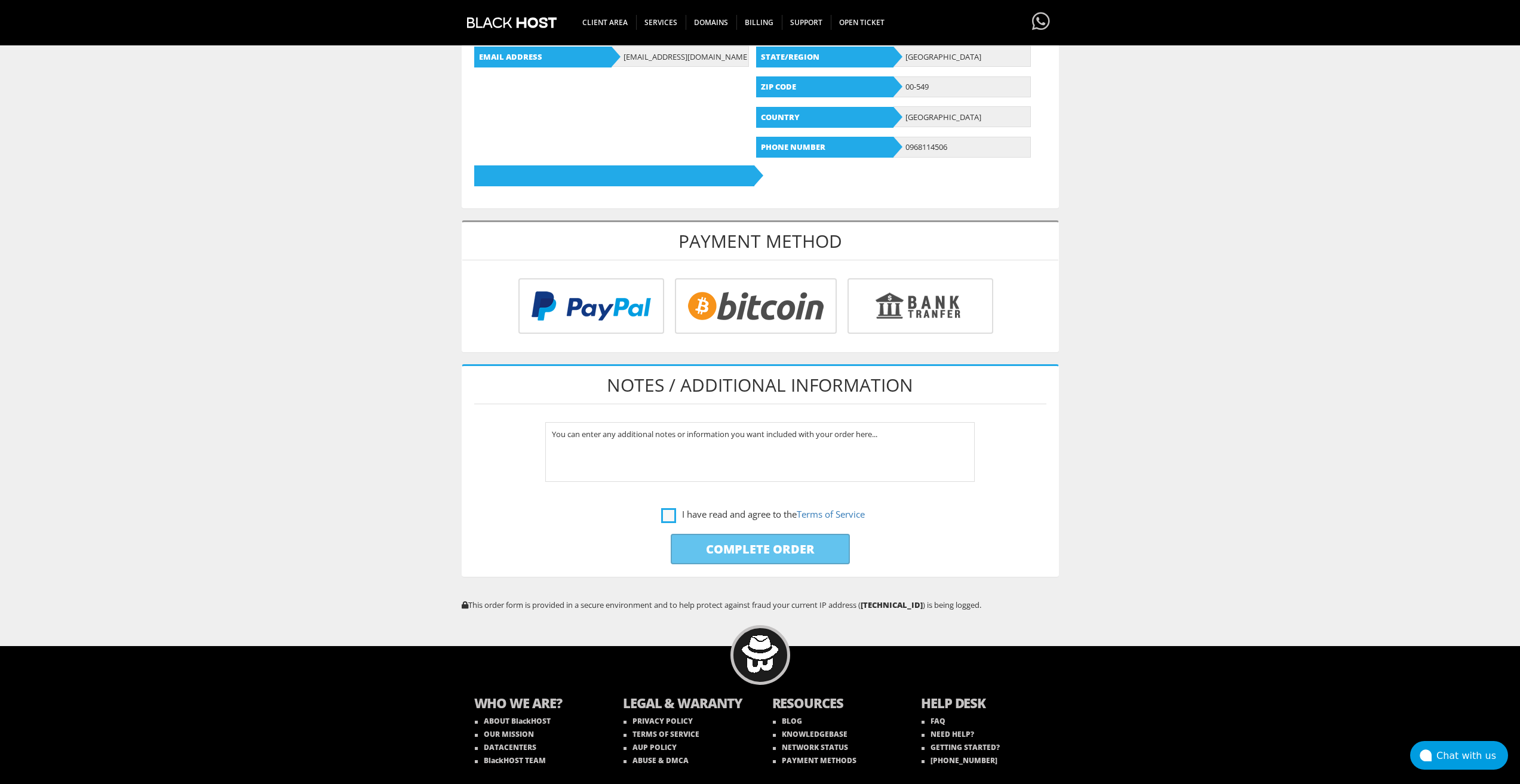
type input "lavandaaa88f@gmail.com"
click at [671, 514] on label "I have read and agree to the Terms of Service" at bounding box center [763, 514] width 204 height 15
checkbox input "true"
click at [700, 542] on input "Complete Order" at bounding box center [760, 549] width 179 height 31
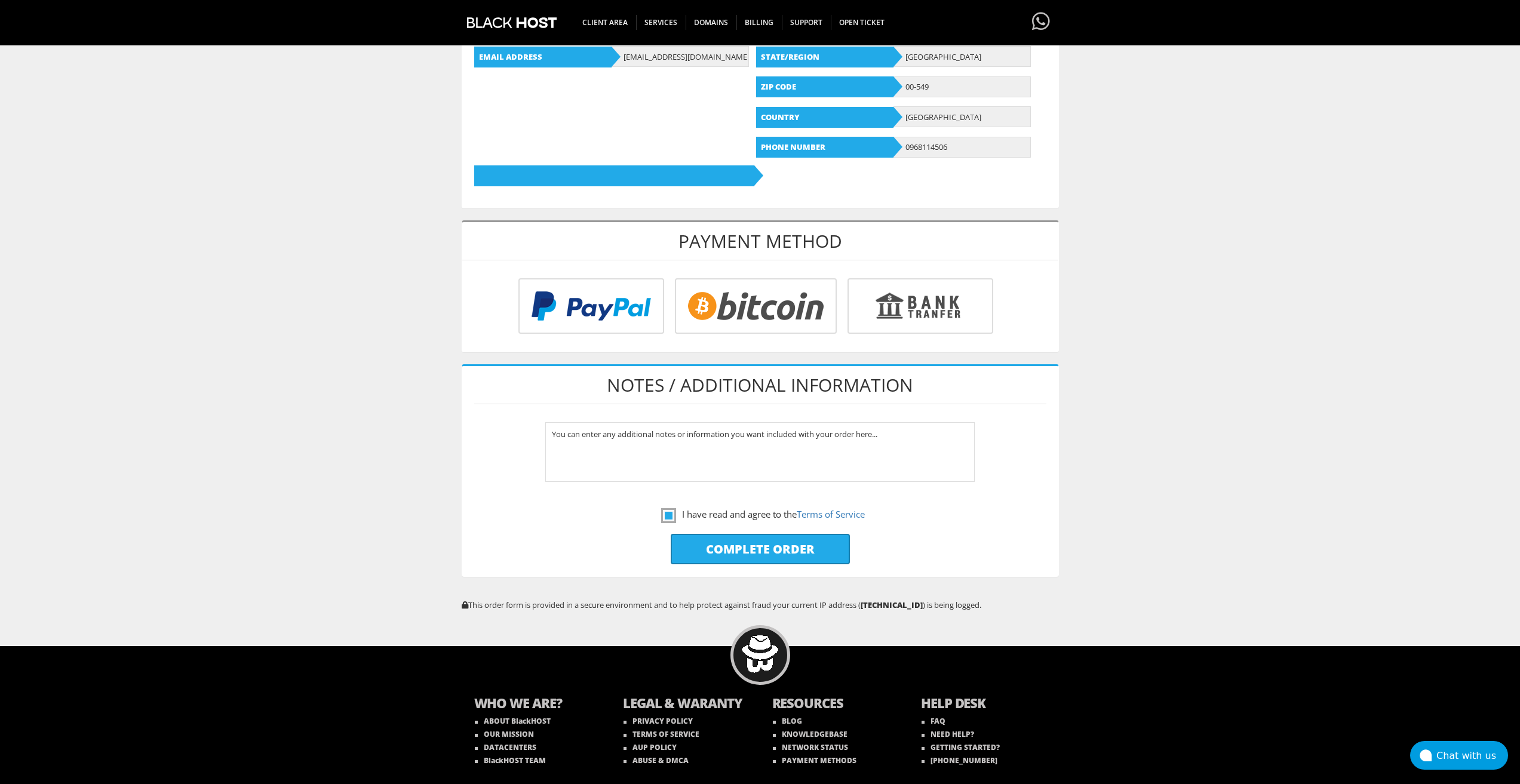
type input "Please Wait..."
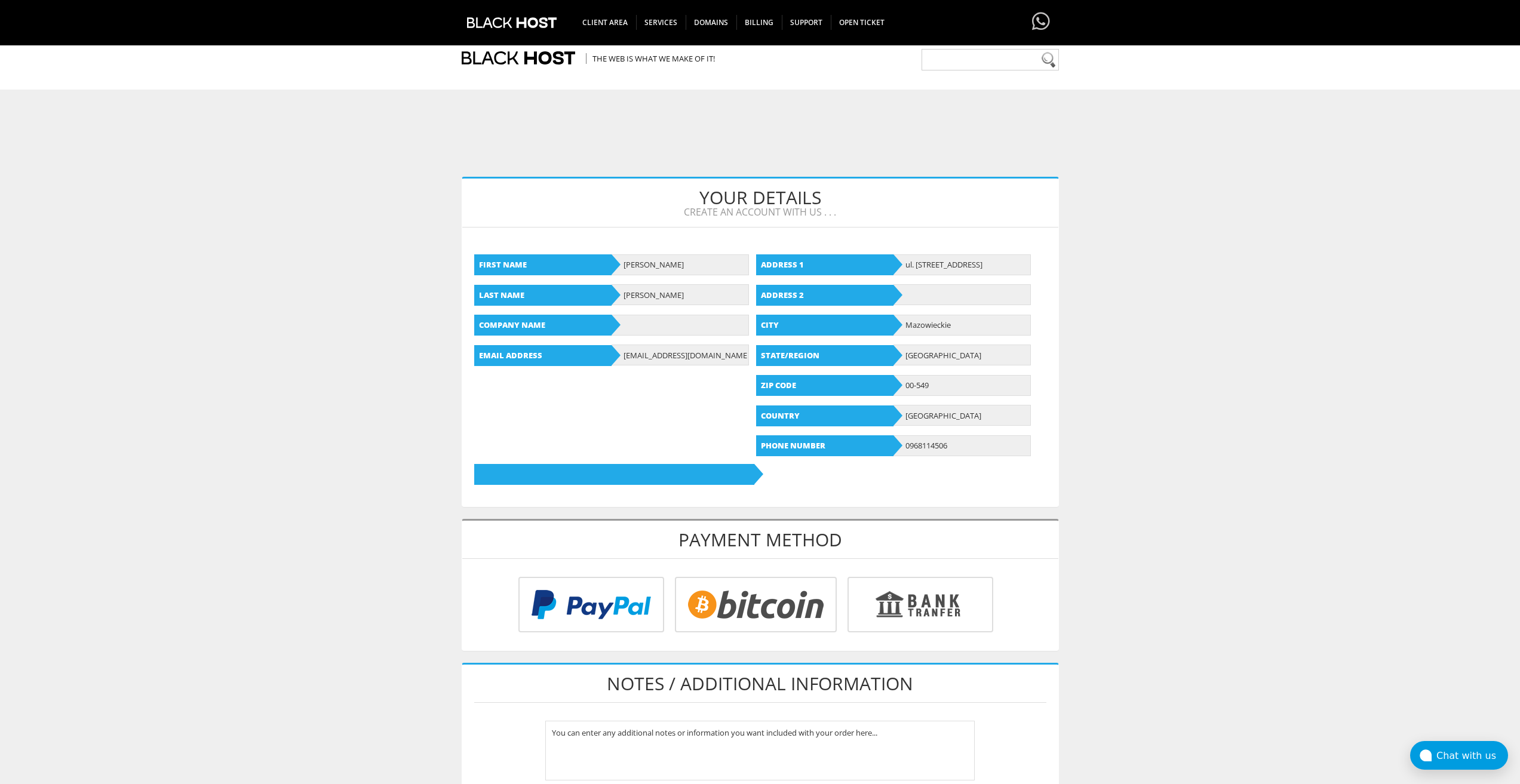
scroll to position [239, 0]
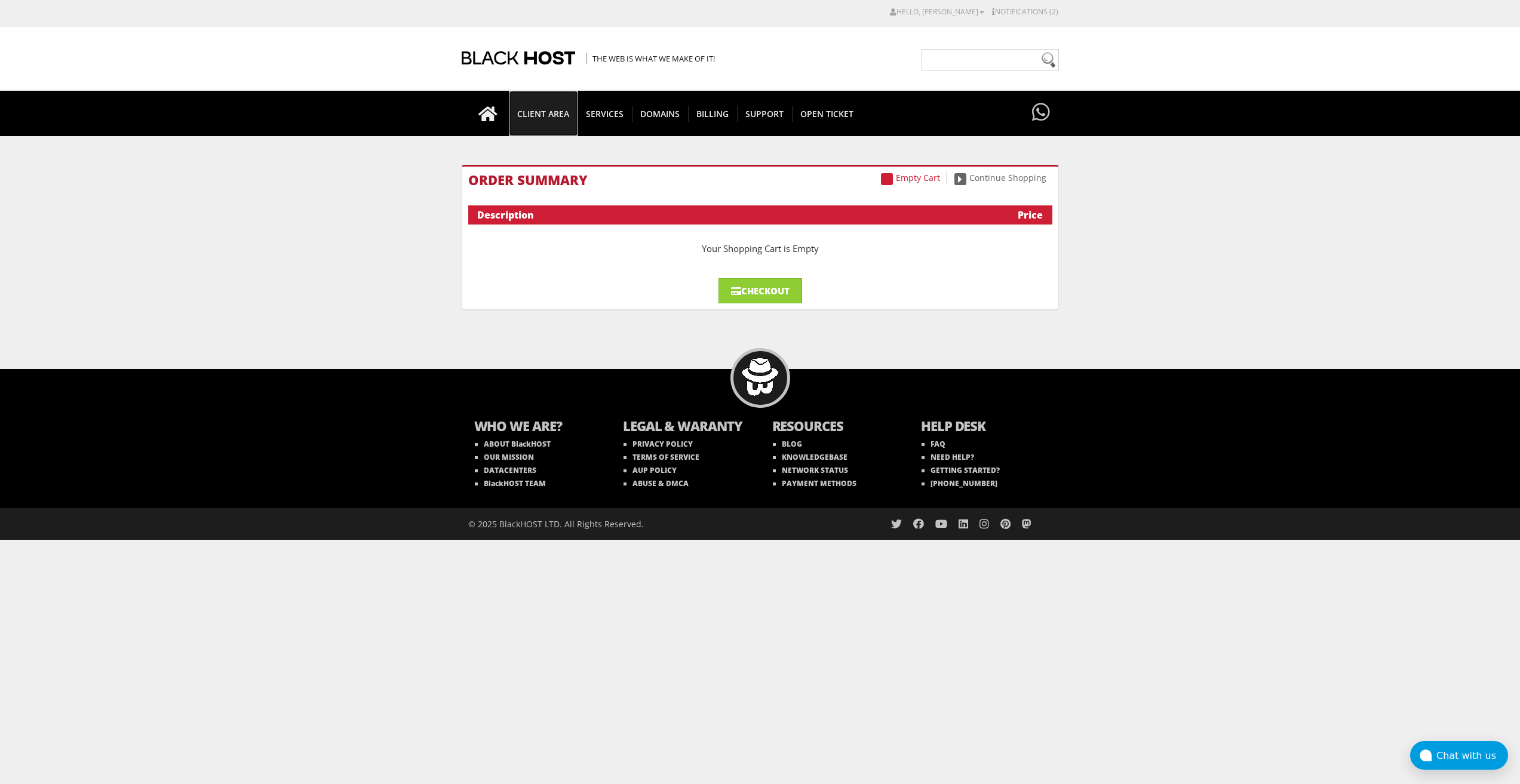
click at [527, 113] on span "CLIENT AREA" at bounding box center [543, 114] width 69 height 16
